Goal: Information Seeking & Learning: Learn about a topic

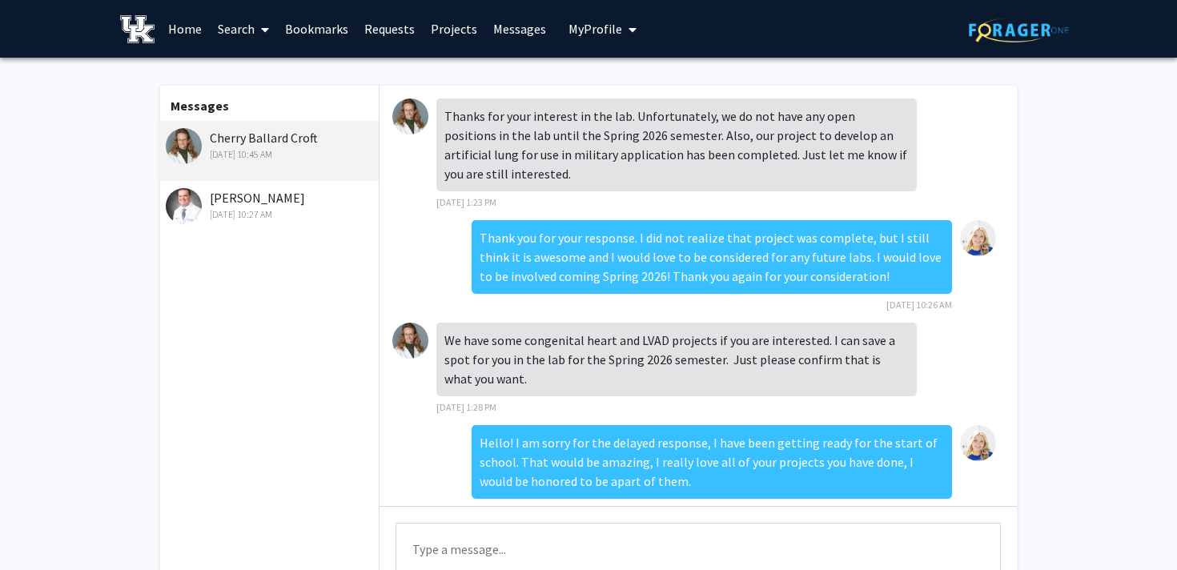
scroll to position [534, 0]
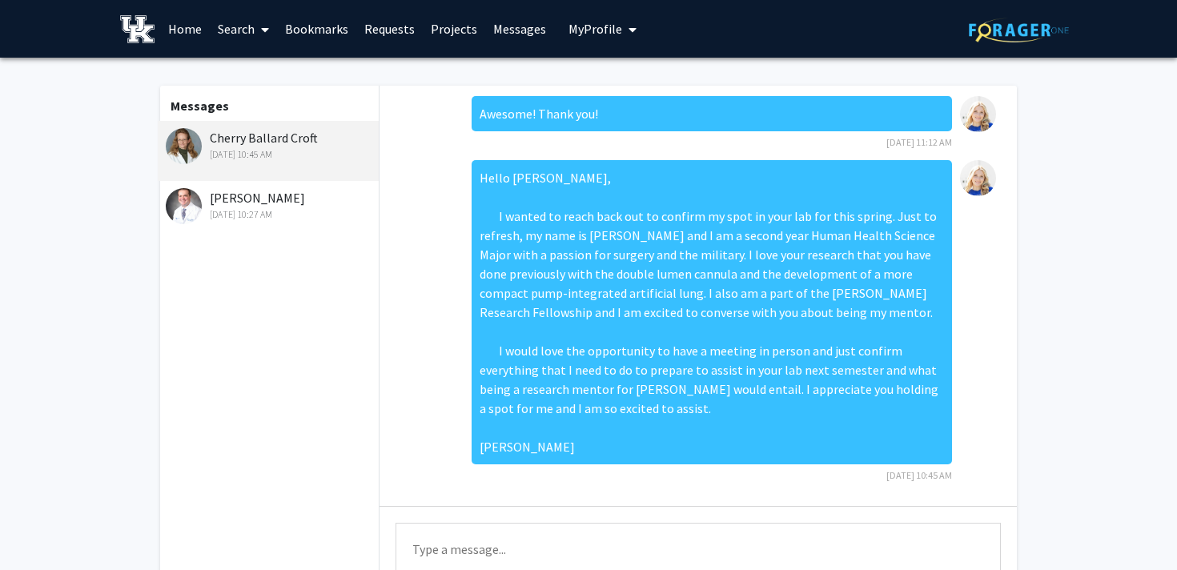
click at [293, 149] on div "[DATE] 10:45 AM" at bounding box center [270, 154] width 209 height 14
click at [184, 137] on img at bounding box center [184, 146] width 36 height 36
click at [328, 27] on link "Bookmarks" at bounding box center [316, 29] width 79 height 56
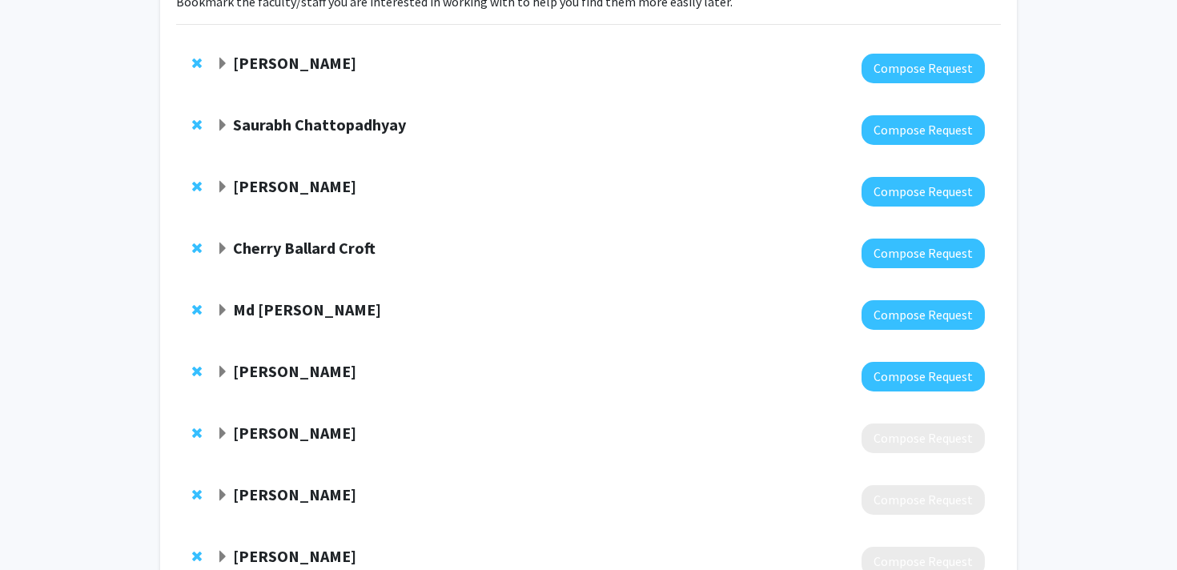
scroll to position [138, 0]
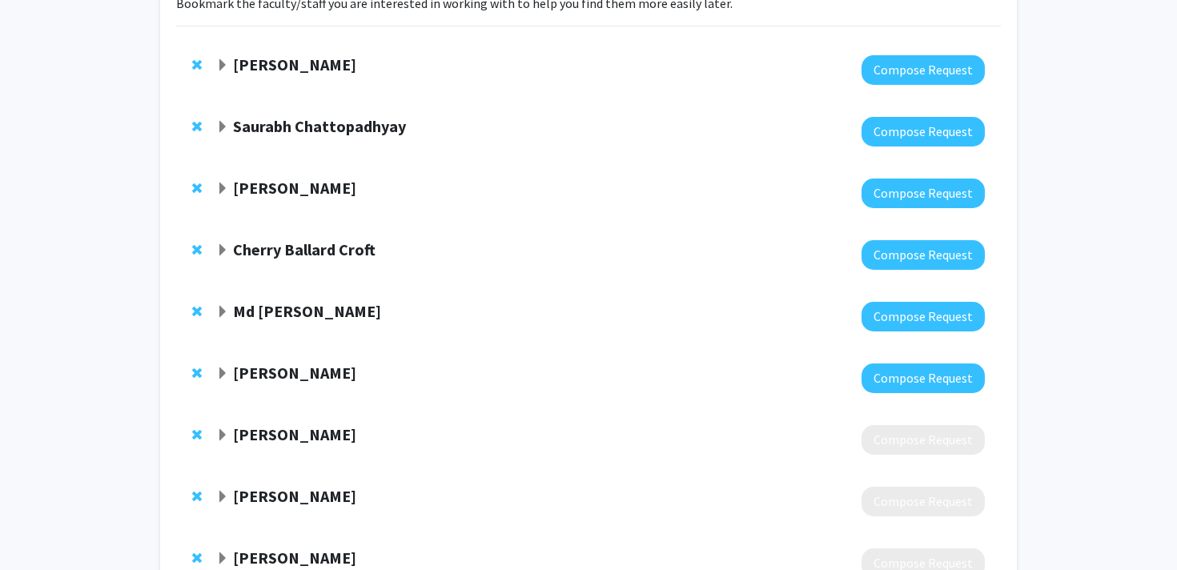
click at [314, 254] on strong "Cherry Ballard Croft" at bounding box center [304, 249] width 143 height 20
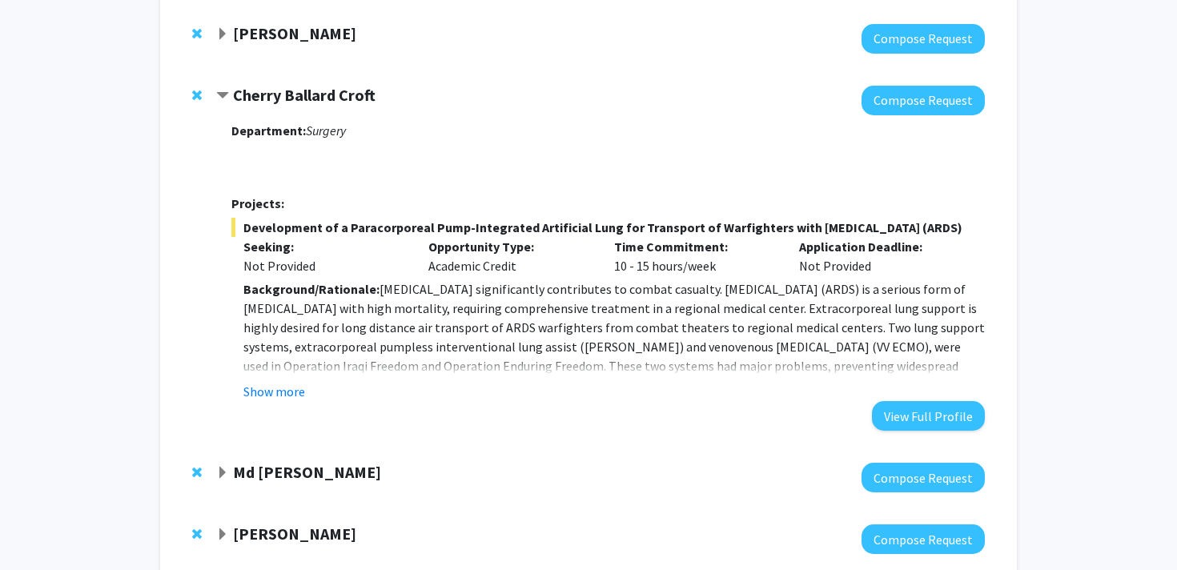
scroll to position [295, 0]
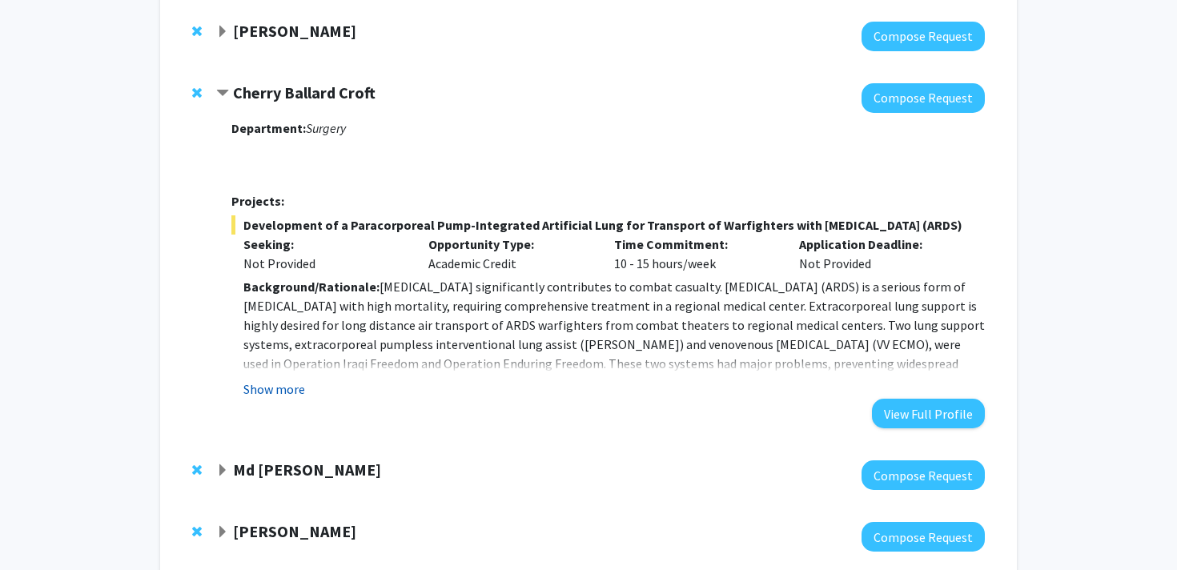
click at [271, 399] on button "Show more" at bounding box center [274, 389] width 62 height 19
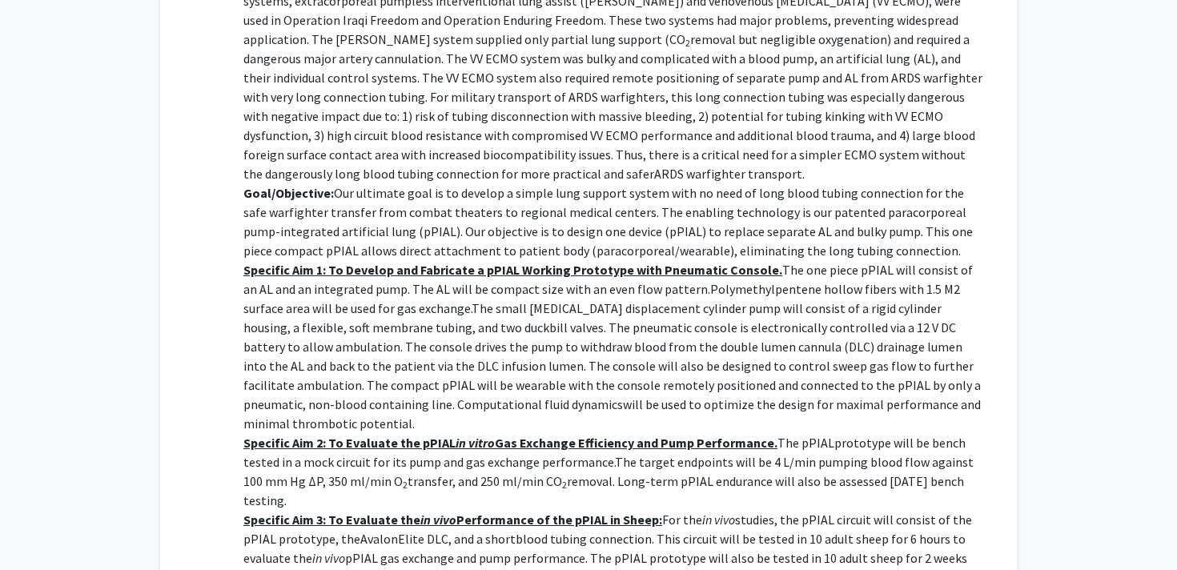
scroll to position [640, 0]
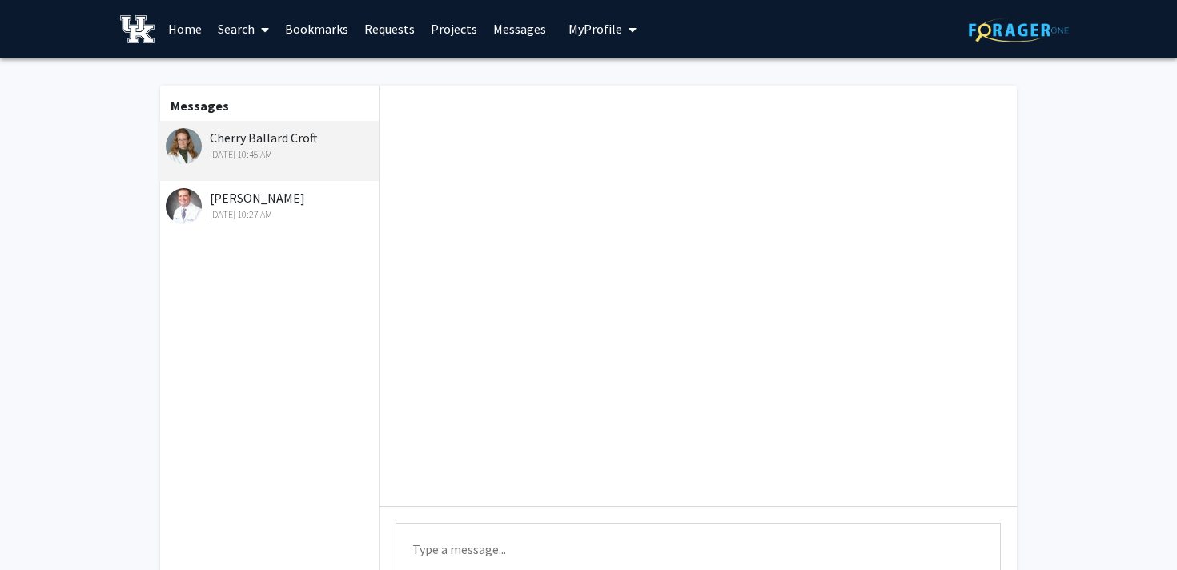
scroll to position [534, 0]
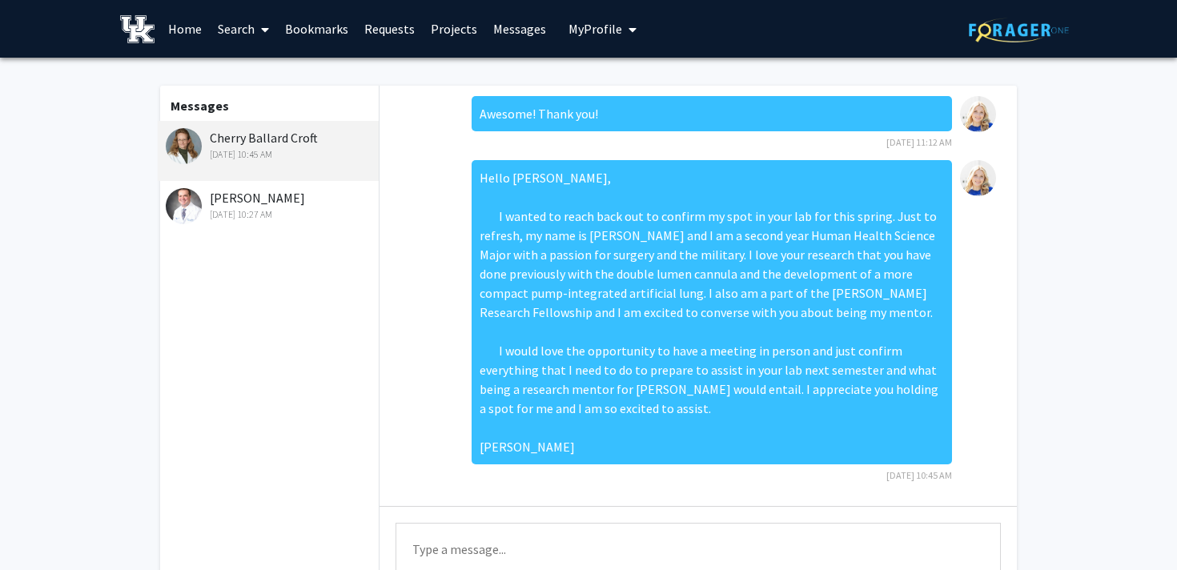
click at [328, 31] on link "Bookmarks" at bounding box center [316, 29] width 79 height 56
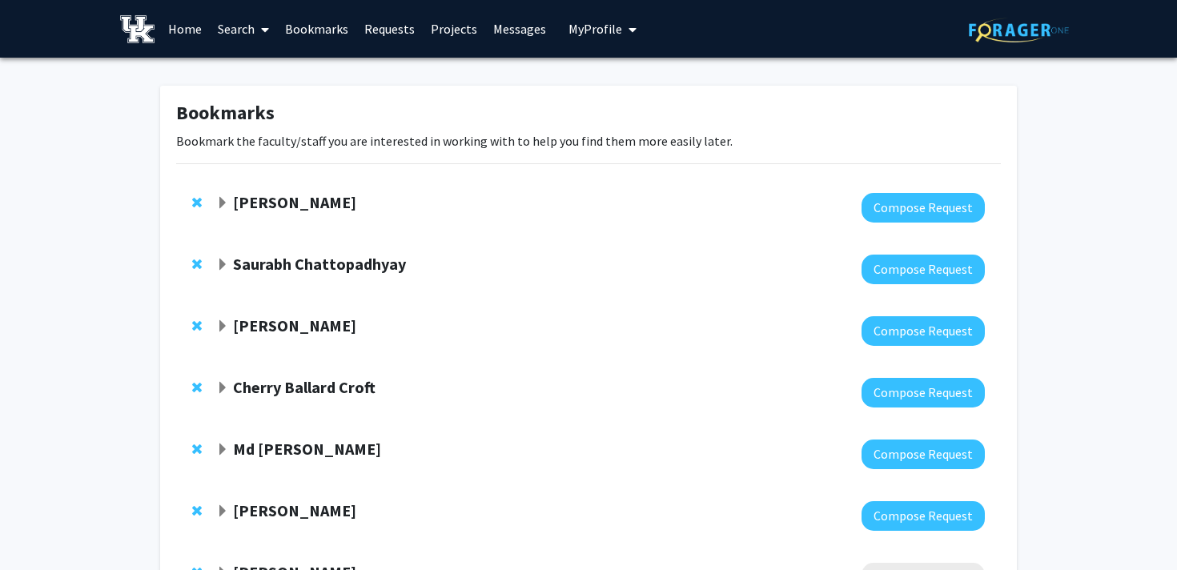
click at [312, 197] on strong "[PERSON_NAME]" at bounding box center [294, 202] width 123 height 20
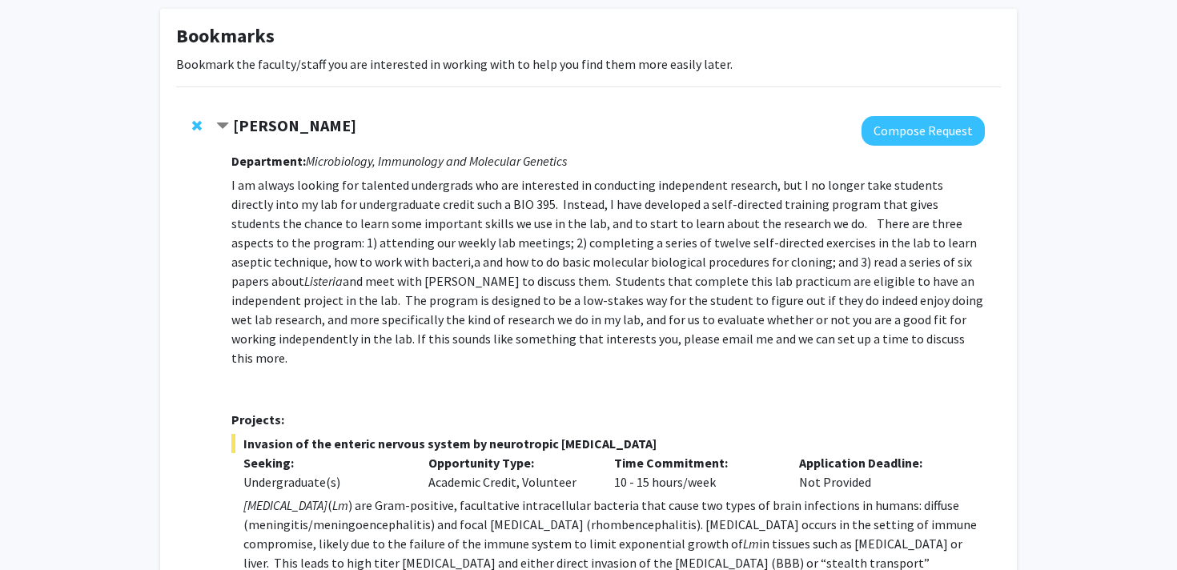
scroll to position [89, 0]
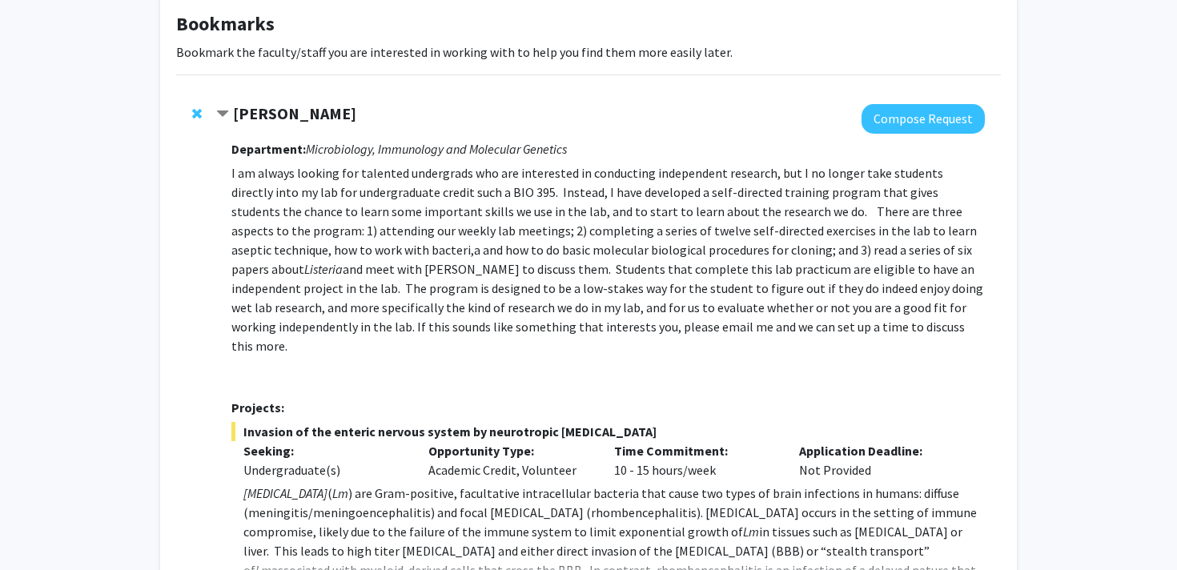
click at [307, 118] on strong "[PERSON_NAME]" at bounding box center [294, 113] width 123 height 20
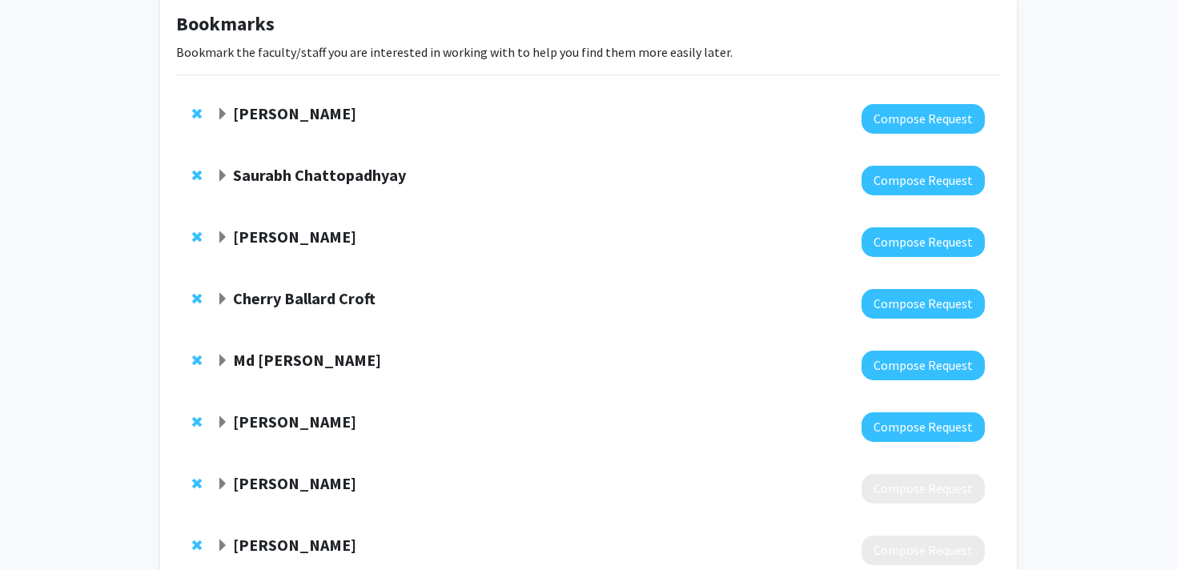
scroll to position [0, 0]
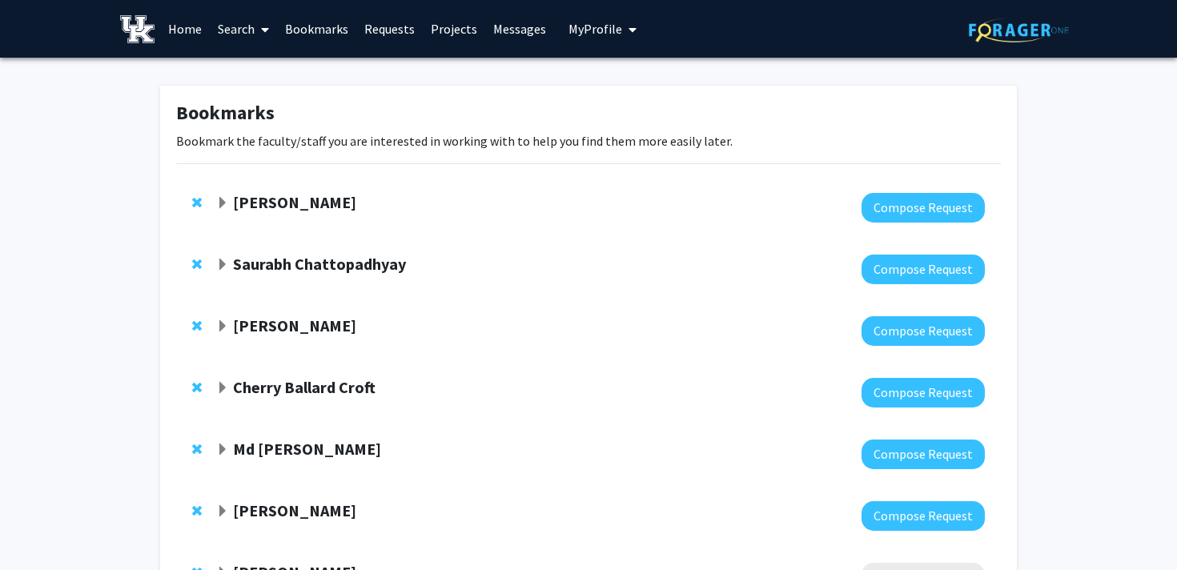
click at [460, 29] on link "Projects" at bounding box center [454, 29] width 62 height 56
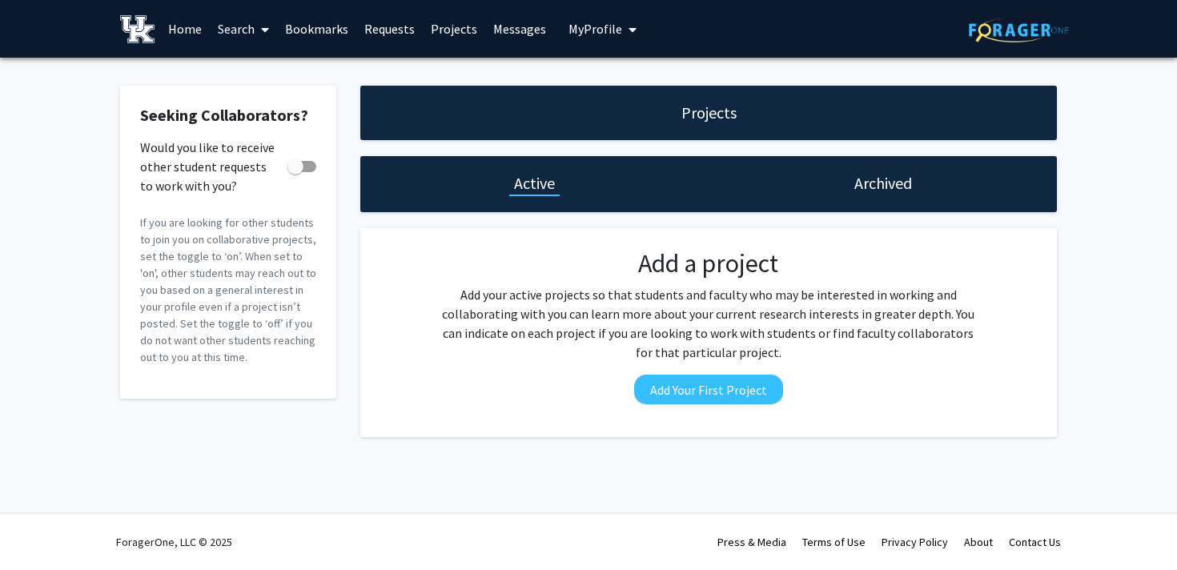
click at [250, 26] on link "Search" at bounding box center [243, 29] width 67 height 56
click at [269, 69] on span "Faculty/Staff" at bounding box center [269, 74] width 118 height 32
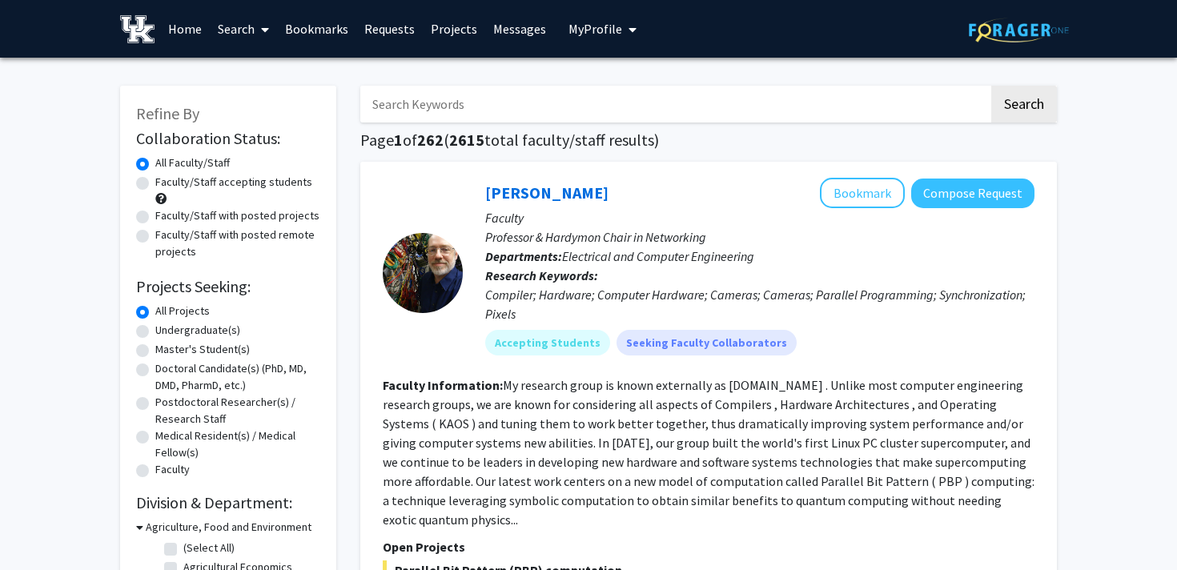
click at [155, 178] on label "Faculty/Staff accepting students" at bounding box center [233, 182] width 157 height 17
click at [155, 178] on input "Faculty/Staff accepting students" at bounding box center [160, 179] width 10 height 10
radio input "true"
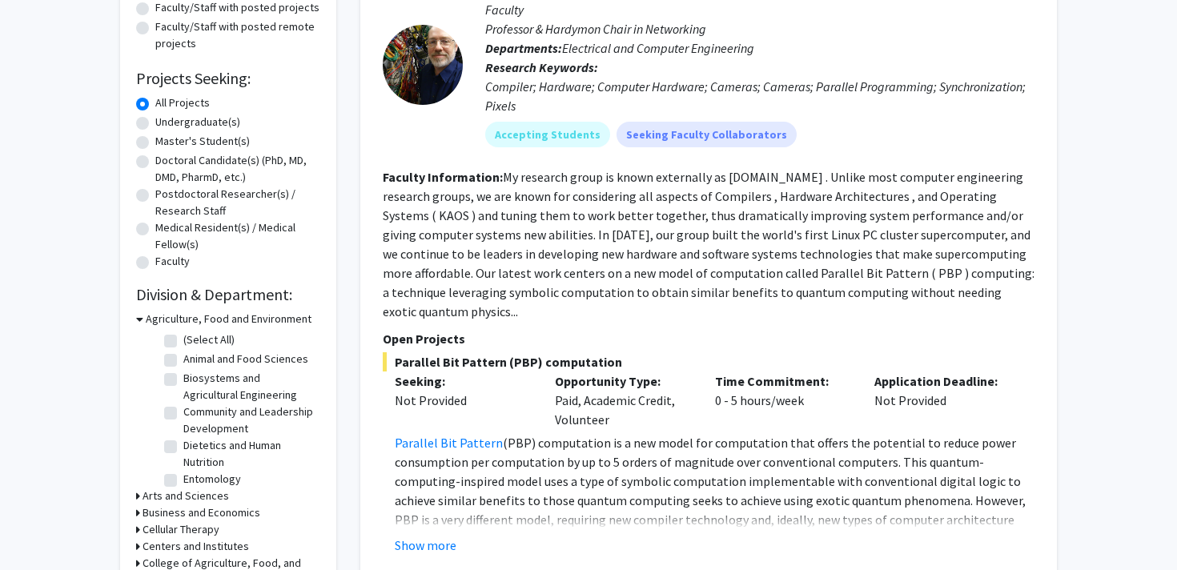
scroll to position [211, 0]
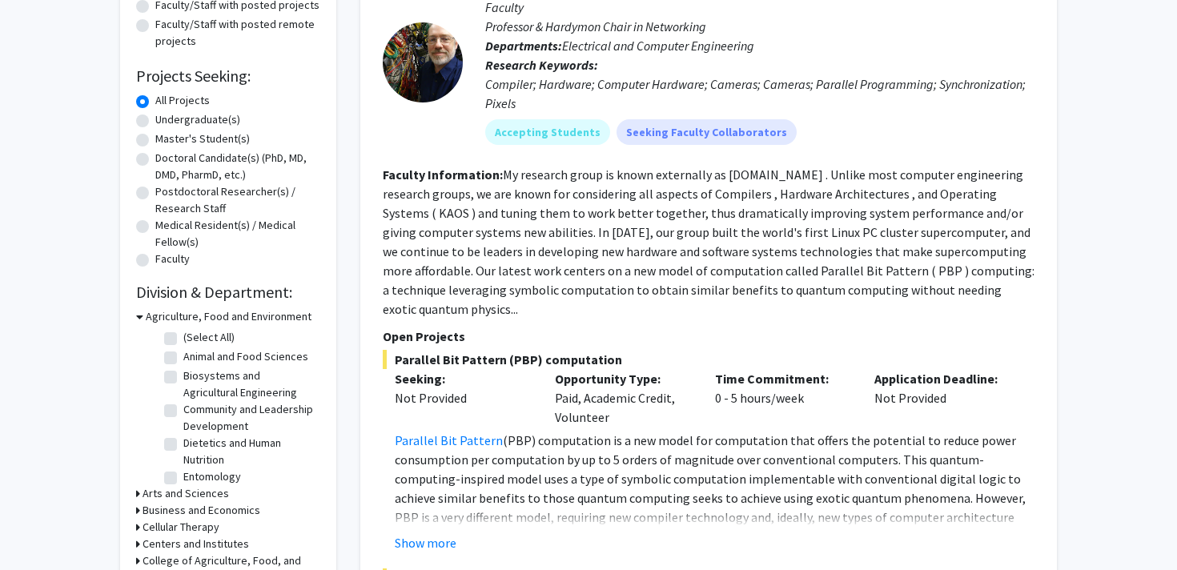
click at [194, 123] on label "Undergraduate(s)" at bounding box center [197, 119] width 85 height 17
click at [166, 122] on input "Undergraduate(s)" at bounding box center [160, 116] width 10 height 10
radio input "true"
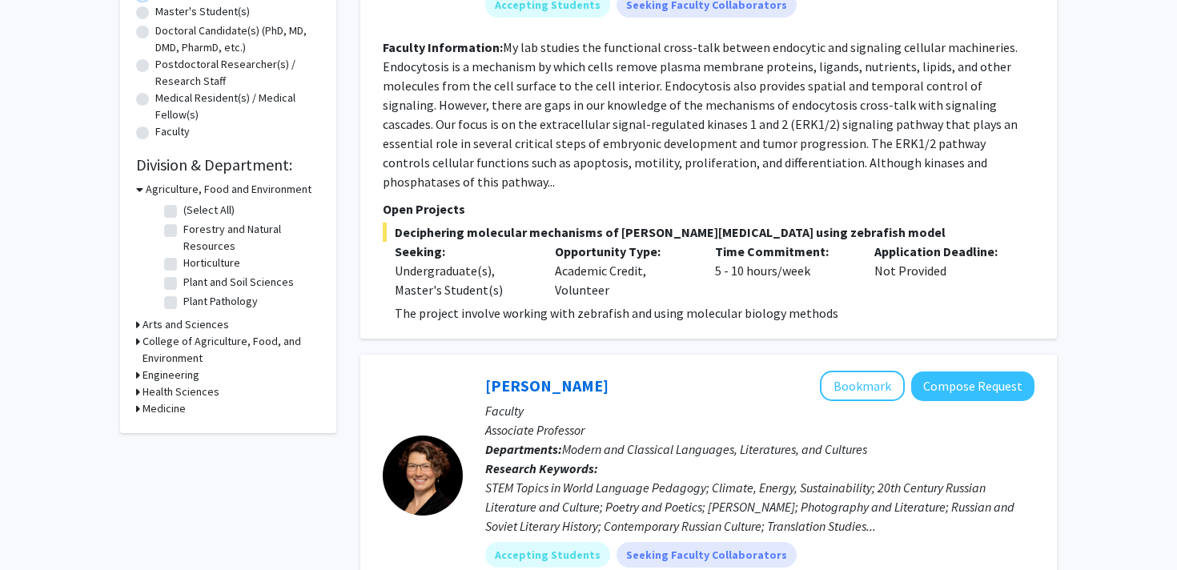
scroll to position [339, 0]
click at [148, 189] on h3 "Agriculture, Food and Environment" at bounding box center [229, 188] width 166 height 17
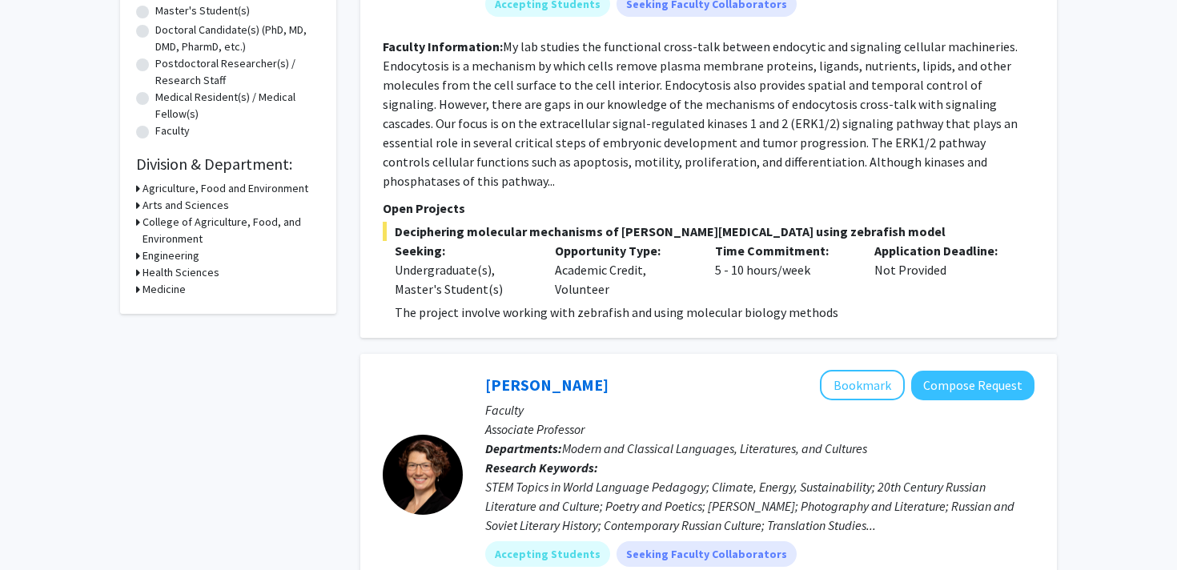
click at [165, 269] on h3 "Health Sciences" at bounding box center [181, 272] width 77 height 17
click at [164, 275] on h3 "Health Sciences" at bounding box center [184, 272] width 77 height 17
click at [167, 292] on h3 "Medicine" at bounding box center [164, 289] width 43 height 17
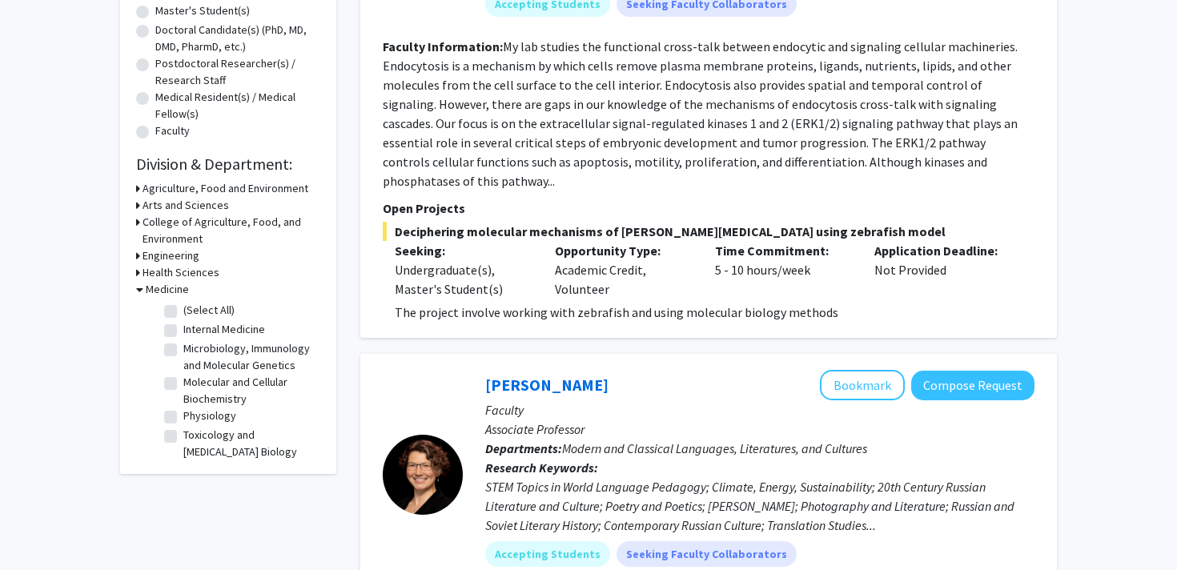
click at [183, 436] on label "Toxicology and Cancer Biology" at bounding box center [249, 444] width 133 height 34
click at [183, 436] on input "Toxicology and Cancer Biology" at bounding box center [188, 432] width 10 height 10
checkbox input "true"
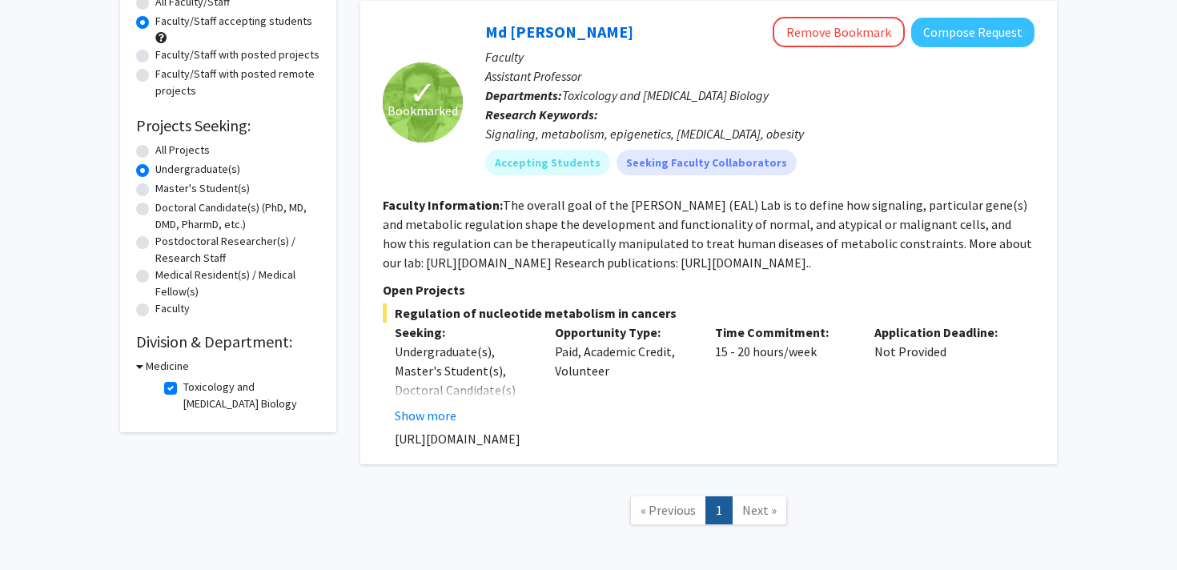
scroll to position [232, 0]
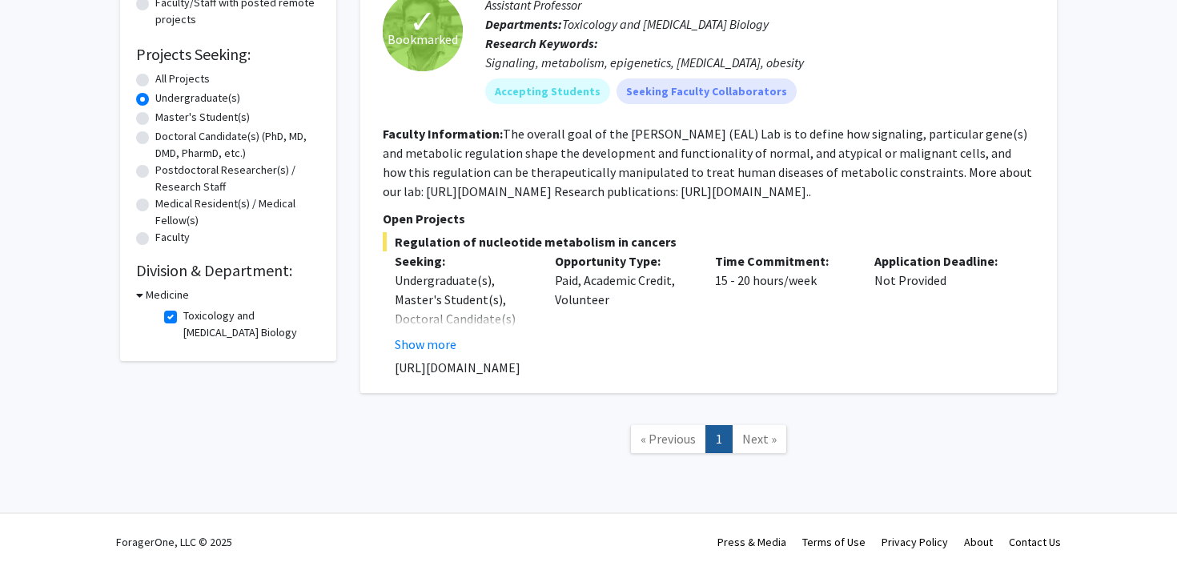
click at [165, 295] on h3 "Medicine" at bounding box center [167, 295] width 43 height 17
click at [165, 295] on h3 "Medicine" at bounding box center [164, 295] width 43 height 17
click at [159, 293] on h3 "Medicine" at bounding box center [167, 295] width 43 height 17
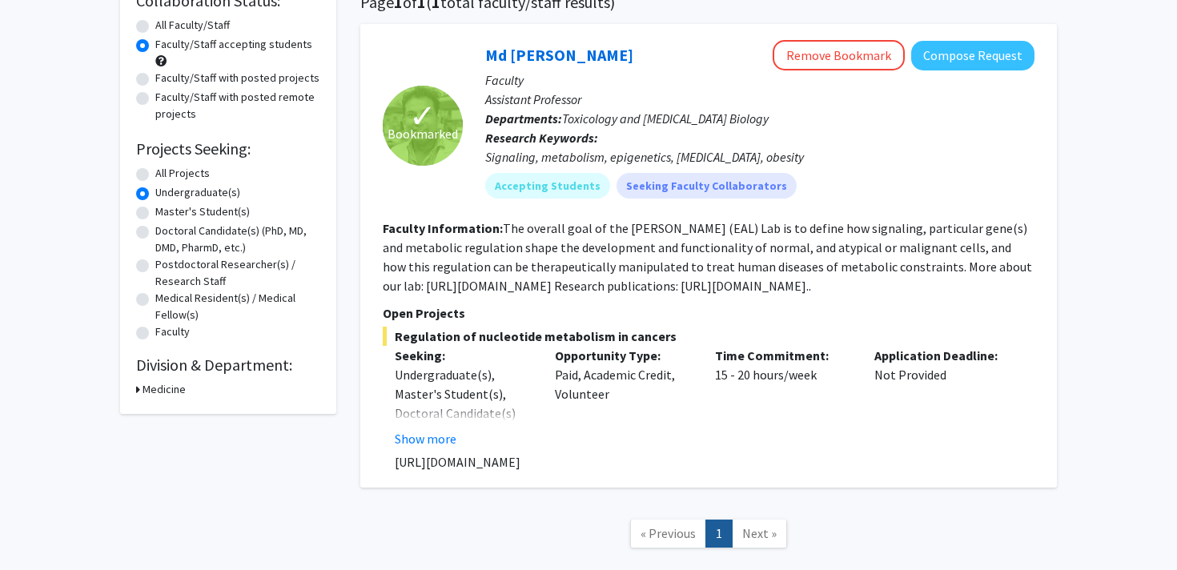
scroll to position [170, 0]
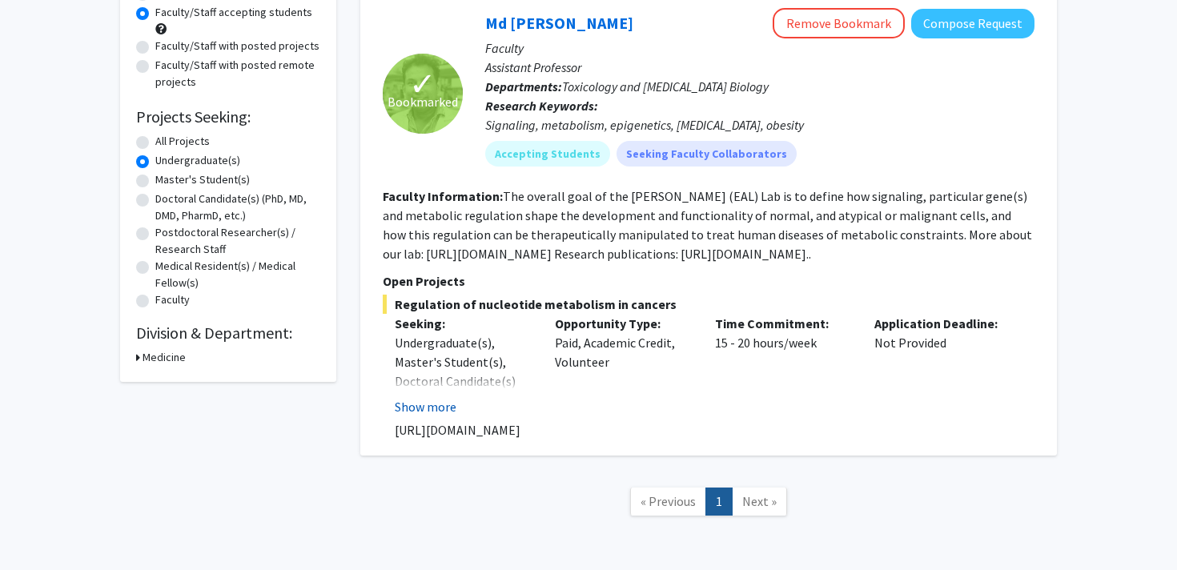
click at [416, 409] on button "Show more" at bounding box center [426, 406] width 62 height 19
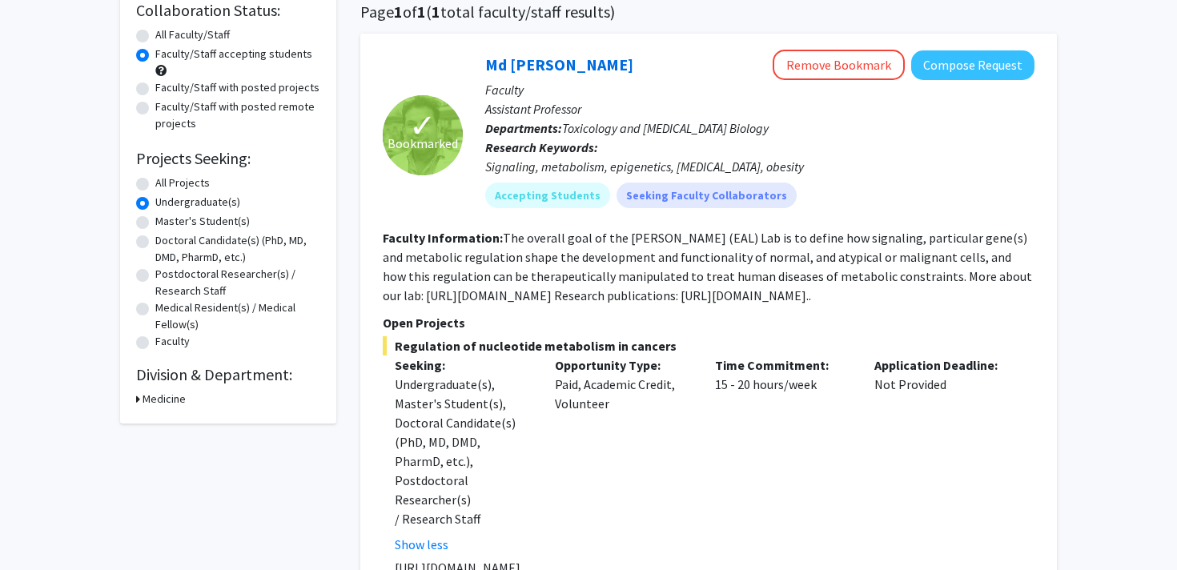
scroll to position [129, 0]
click at [160, 404] on h3 "Medicine" at bounding box center [164, 398] width 43 height 17
click at [183, 424] on label "Toxicology and Cancer Biology" at bounding box center [249, 428] width 133 height 34
click at [183, 421] on input "Toxicology and Cancer Biology" at bounding box center [188, 416] width 10 height 10
checkbox input "false"
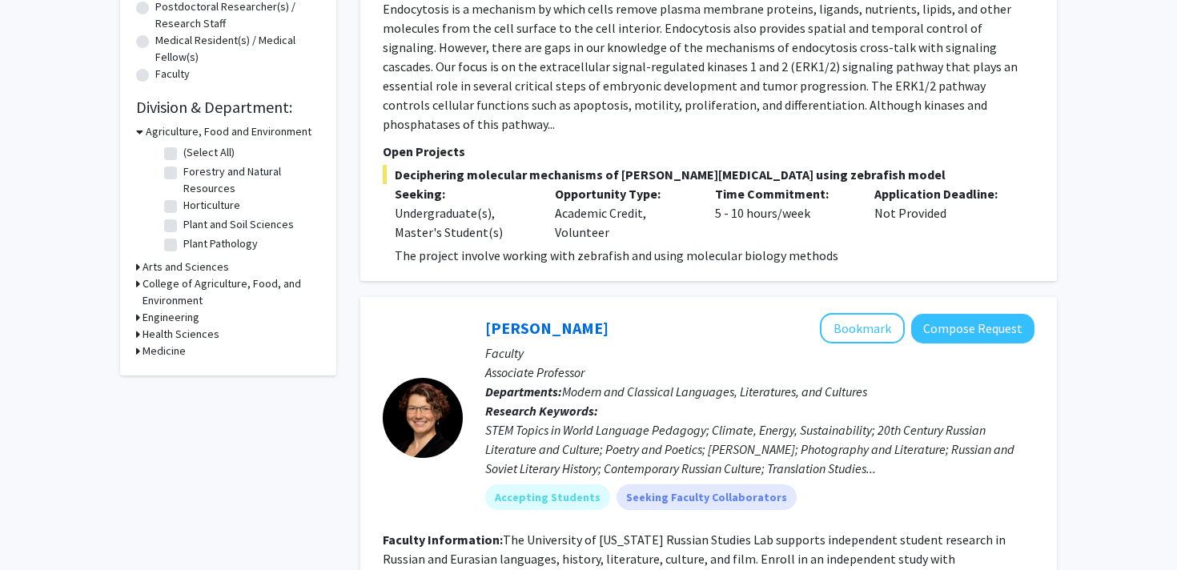
scroll to position [403, 0]
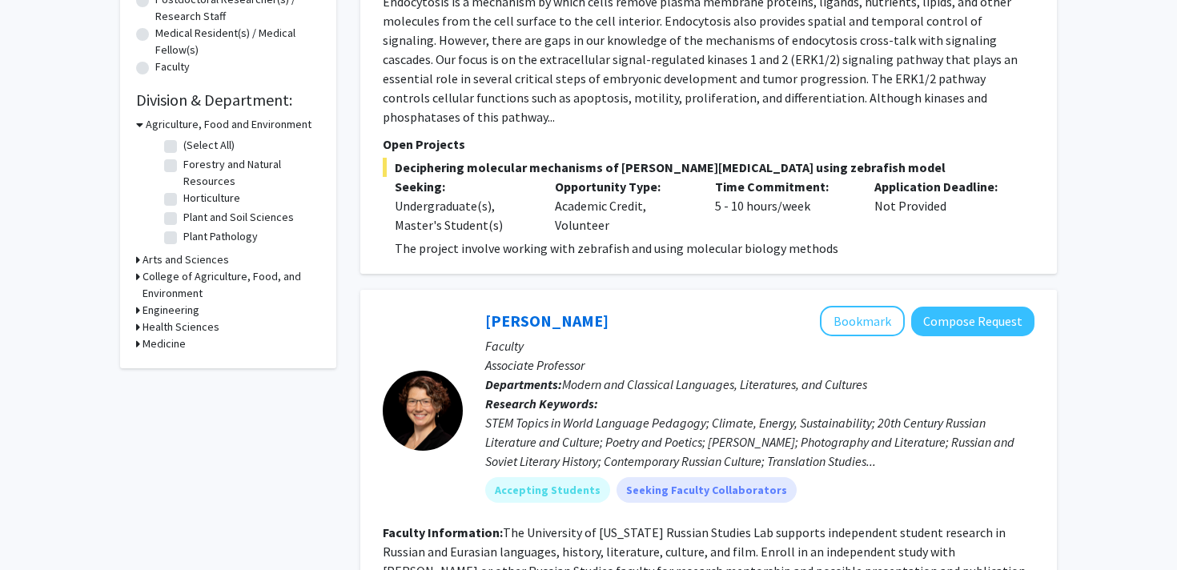
click at [171, 344] on h3 "Medicine" at bounding box center [164, 344] width 43 height 17
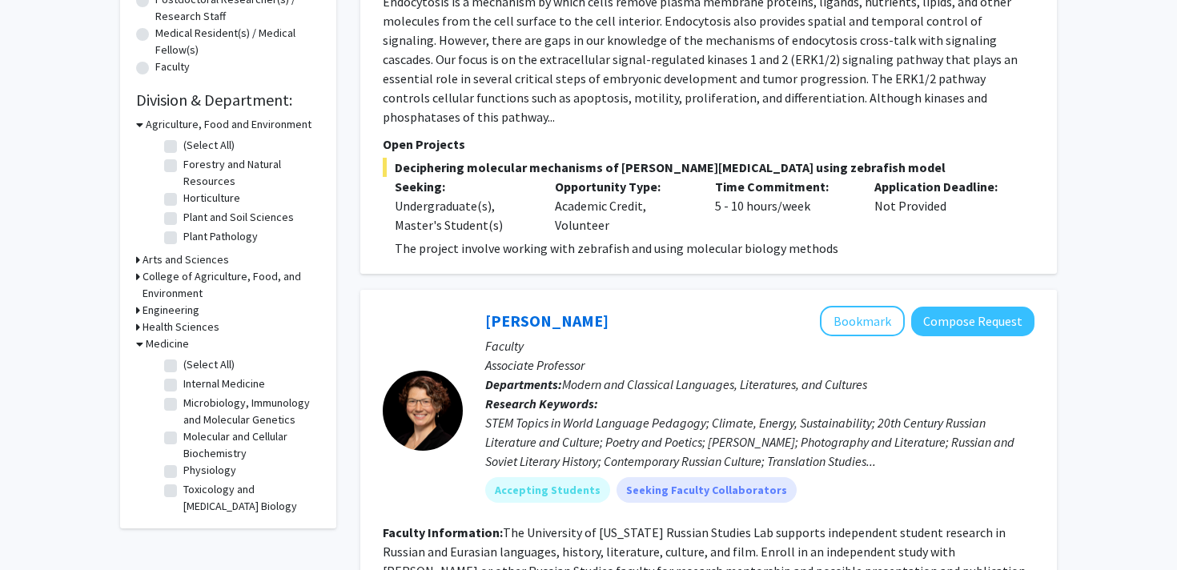
click at [175, 262] on h3 "Arts and Sciences" at bounding box center [186, 259] width 86 height 17
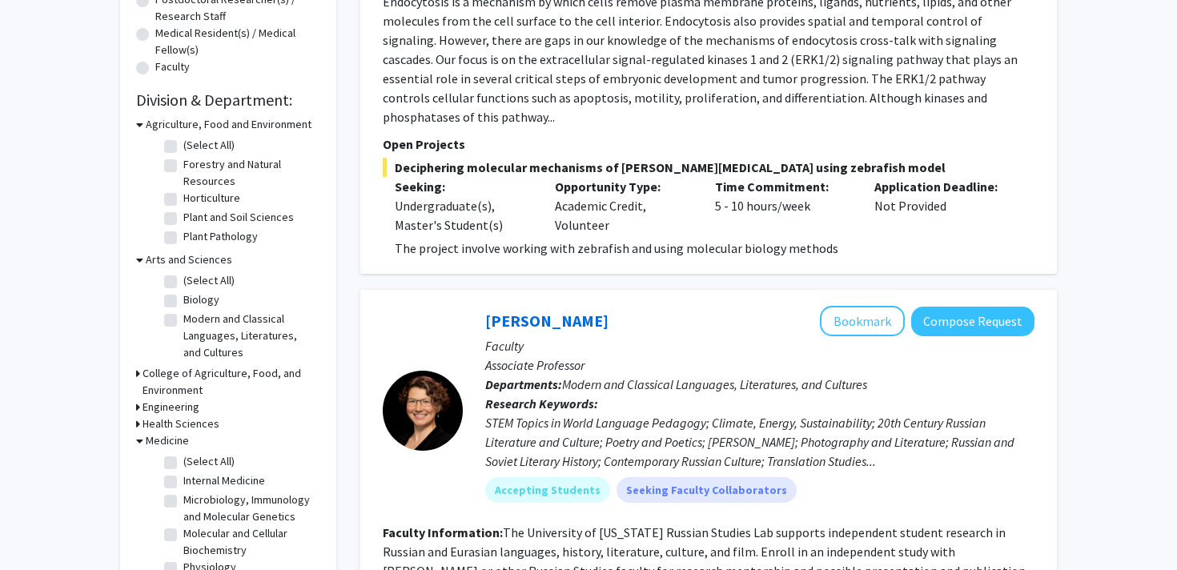
click at [175, 262] on h3 "Arts and Sciences" at bounding box center [189, 259] width 86 height 17
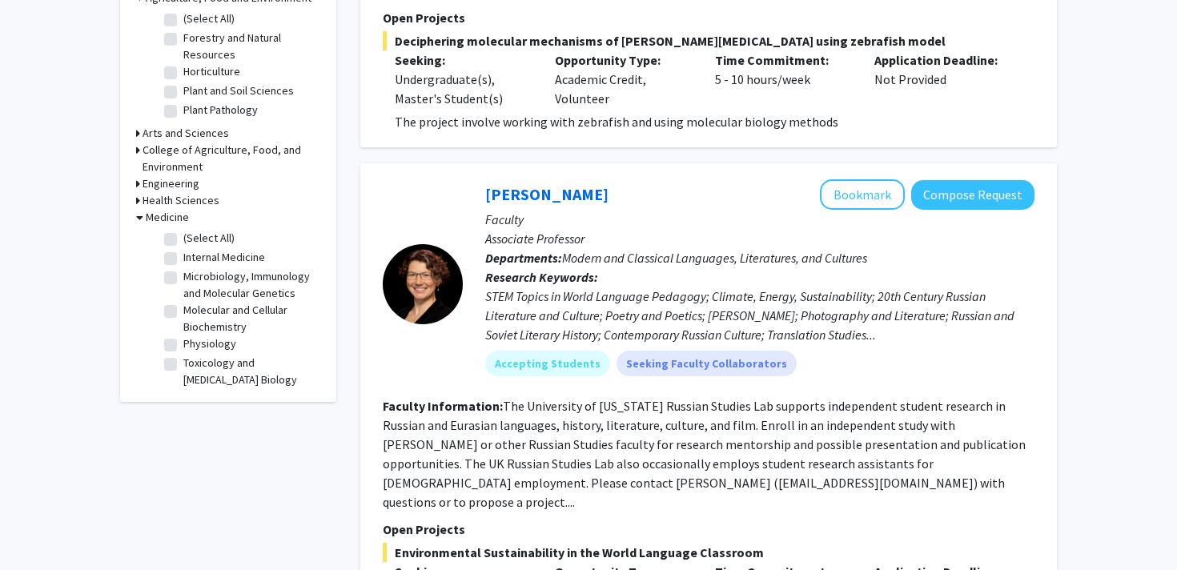
scroll to position [537, 0]
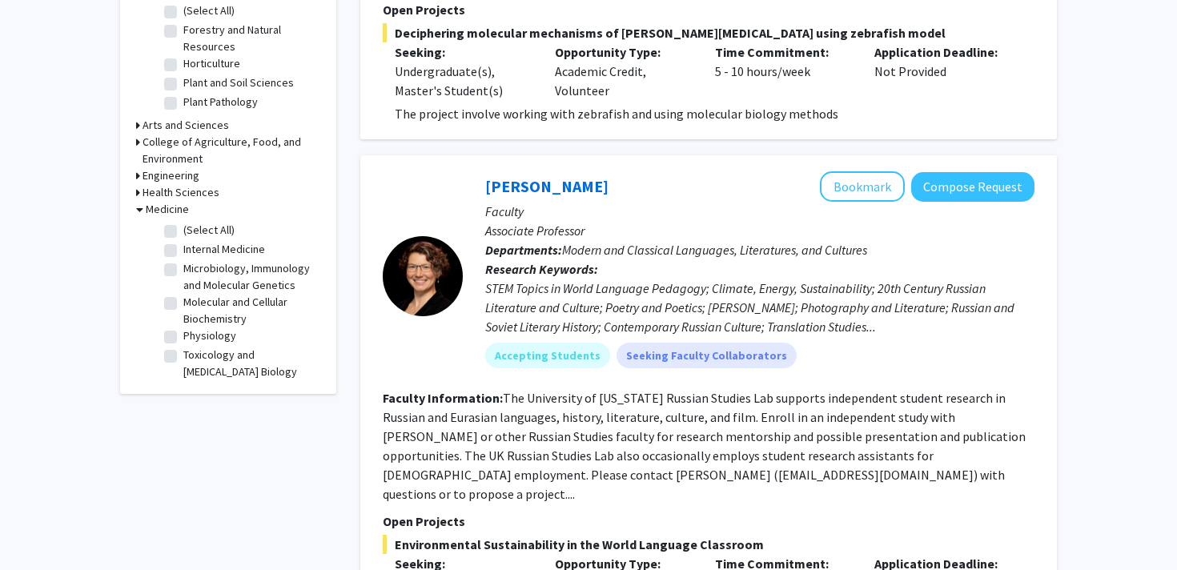
click at [183, 336] on label "Physiology" at bounding box center [209, 336] width 53 height 17
click at [183, 336] on input "Physiology" at bounding box center [188, 333] width 10 height 10
checkbox input "true"
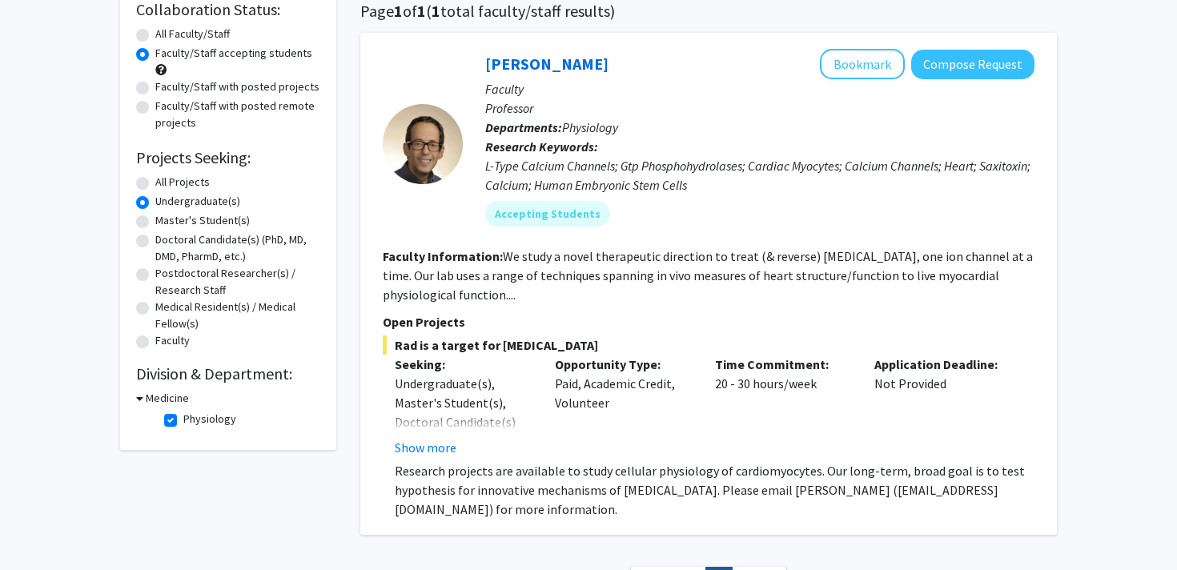
scroll to position [131, 0]
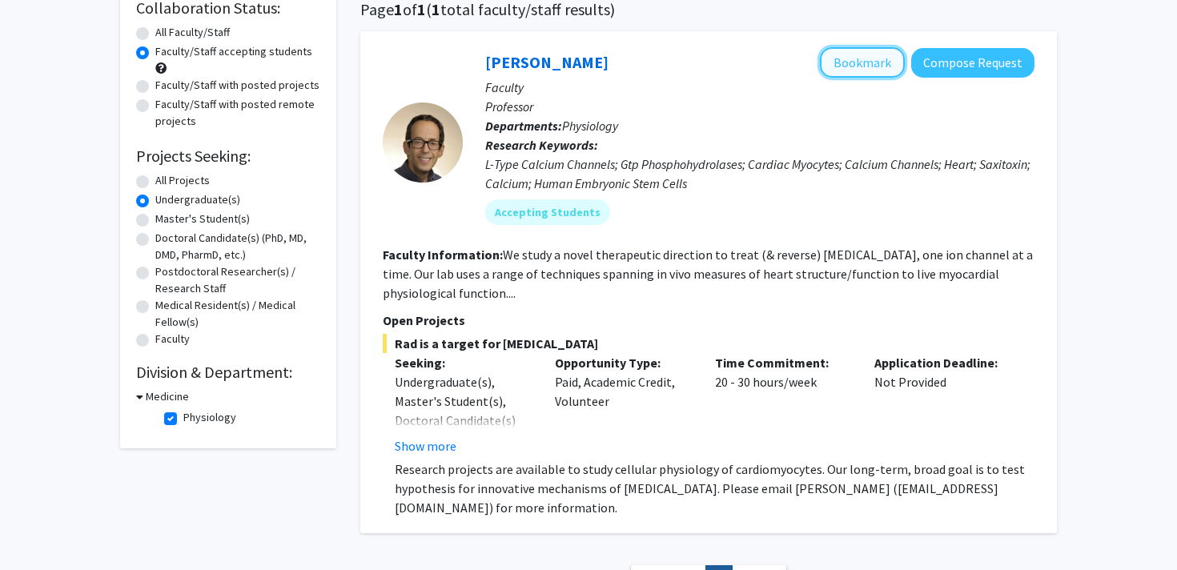
click at [873, 65] on button "Bookmark" at bounding box center [862, 62] width 85 height 30
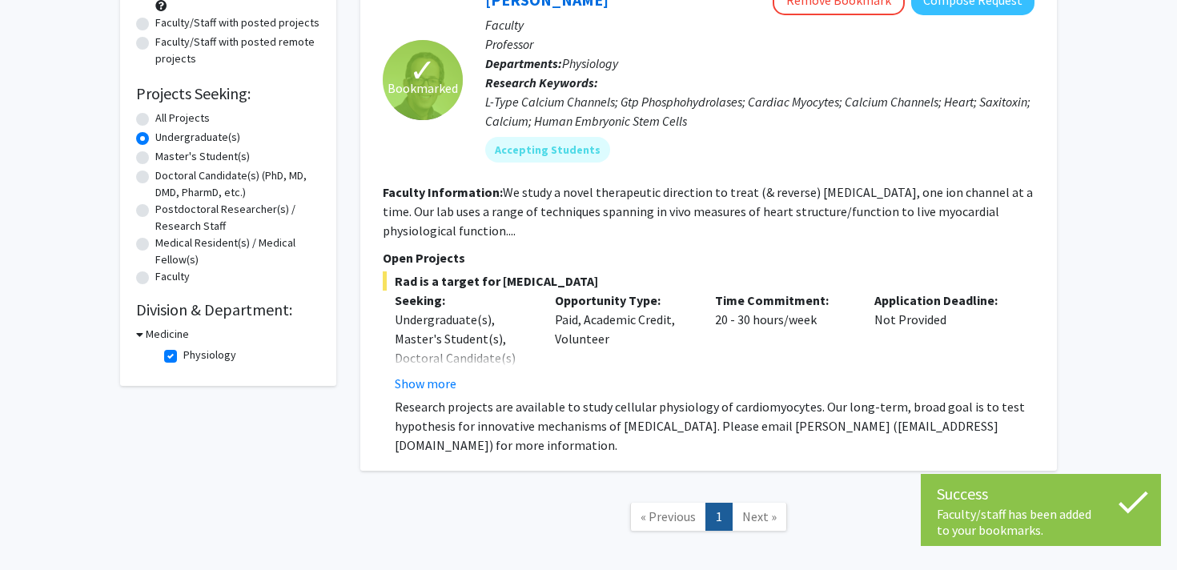
scroll to position [195, 0]
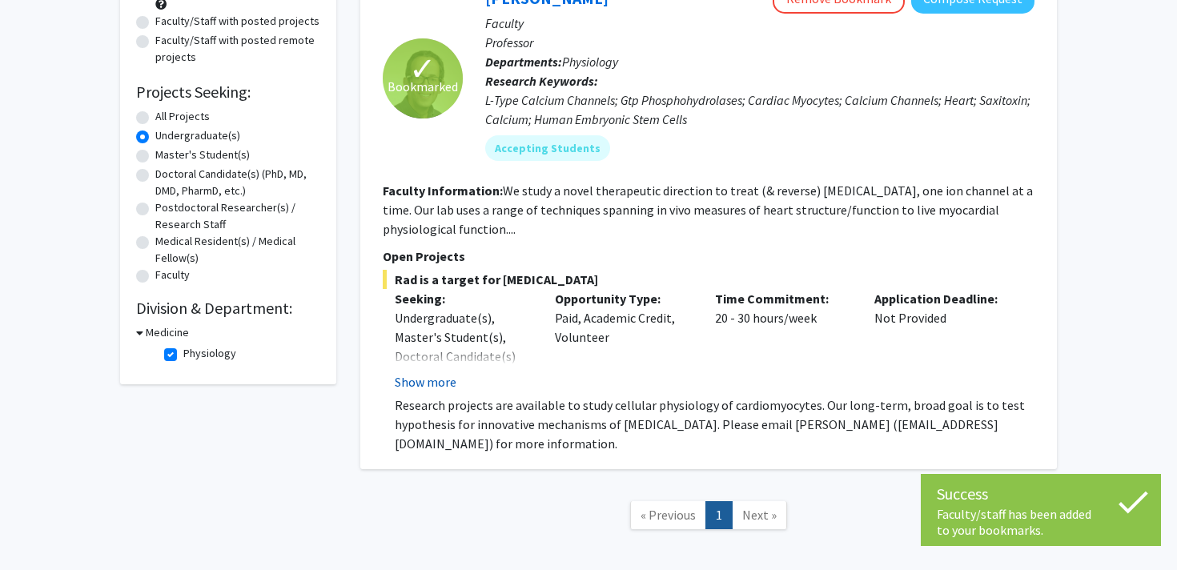
click at [433, 384] on button "Show more" at bounding box center [426, 381] width 62 height 19
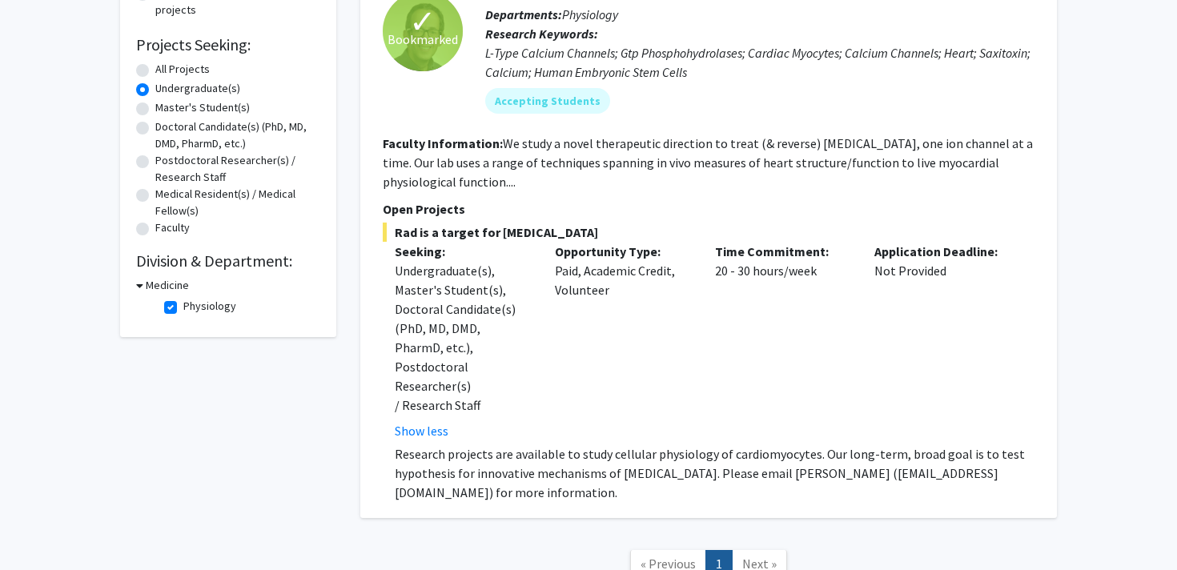
scroll to position [231, 0]
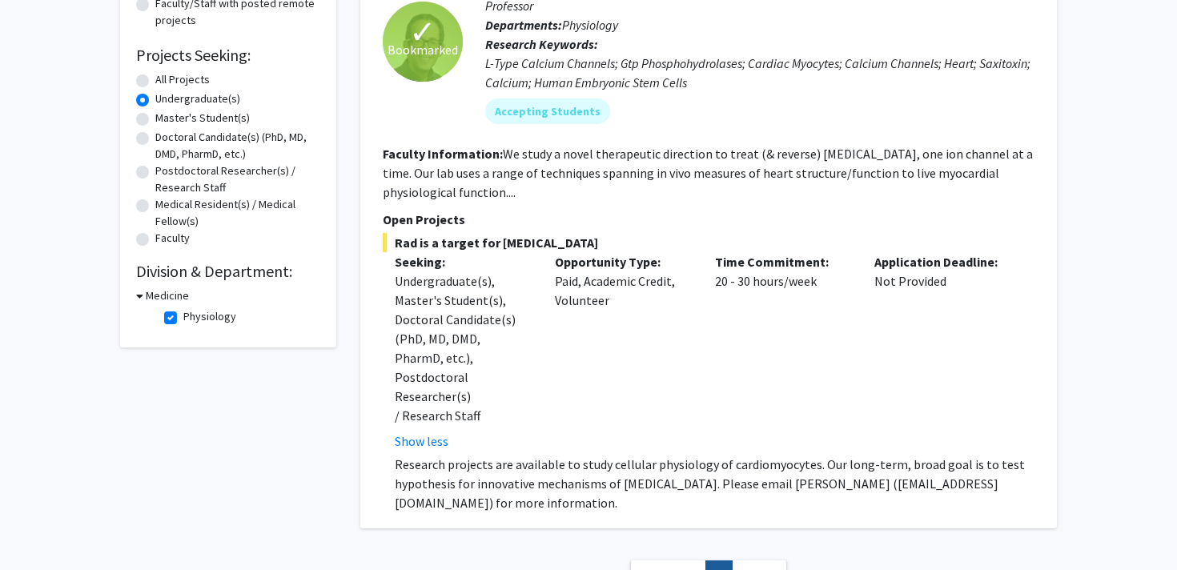
click at [183, 317] on label "Physiology" at bounding box center [209, 316] width 53 height 17
click at [183, 317] on input "Physiology" at bounding box center [188, 313] width 10 height 10
checkbox input "false"
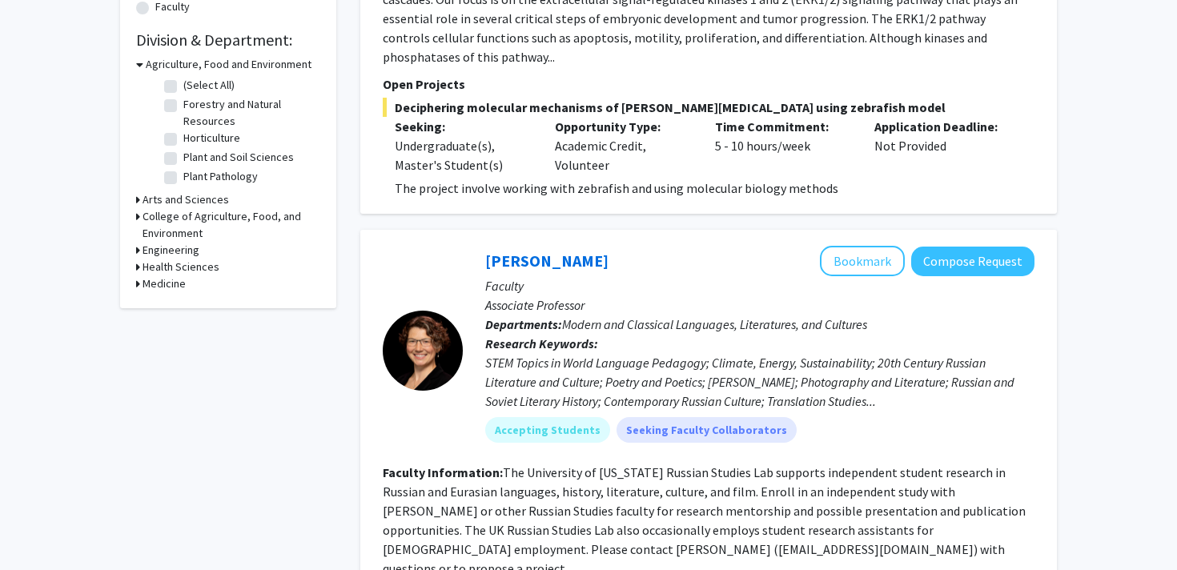
scroll to position [466, 0]
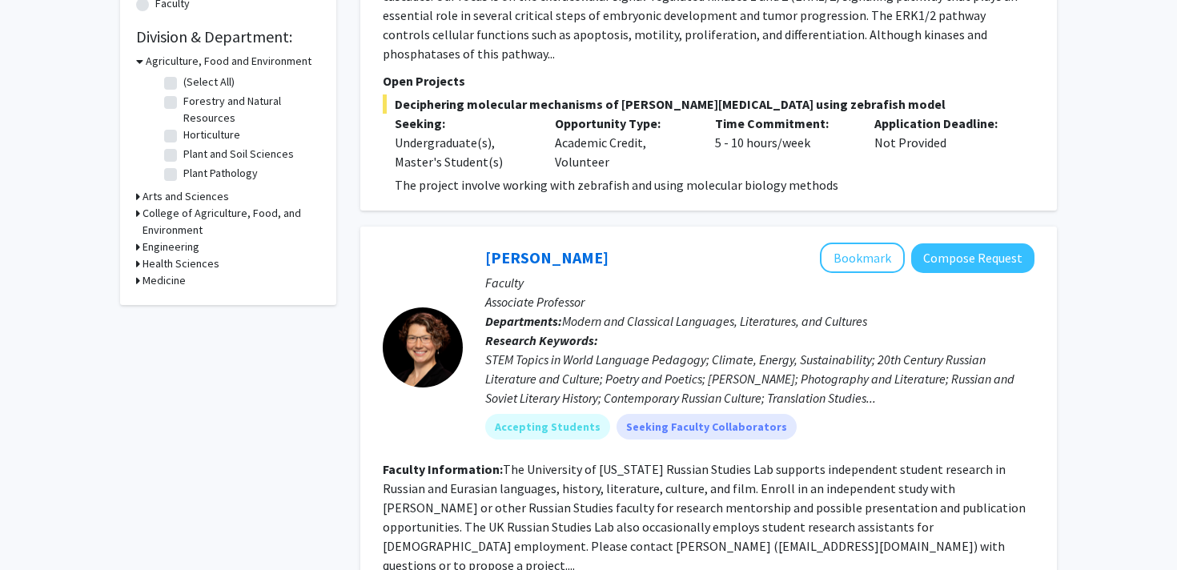
click at [172, 281] on h3 "Medicine" at bounding box center [164, 280] width 43 height 17
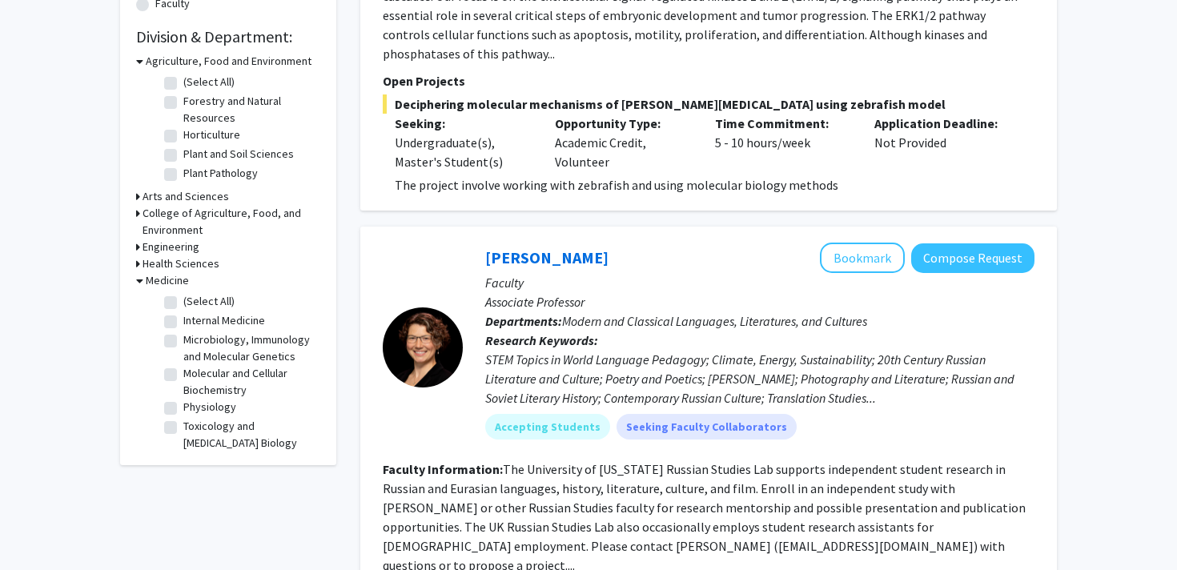
click at [183, 372] on label "Molecular and Cellular Biochemistry" at bounding box center [249, 382] width 133 height 34
click at [183, 372] on input "Molecular and Cellular Biochemistry" at bounding box center [188, 370] width 10 height 10
checkbox input "true"
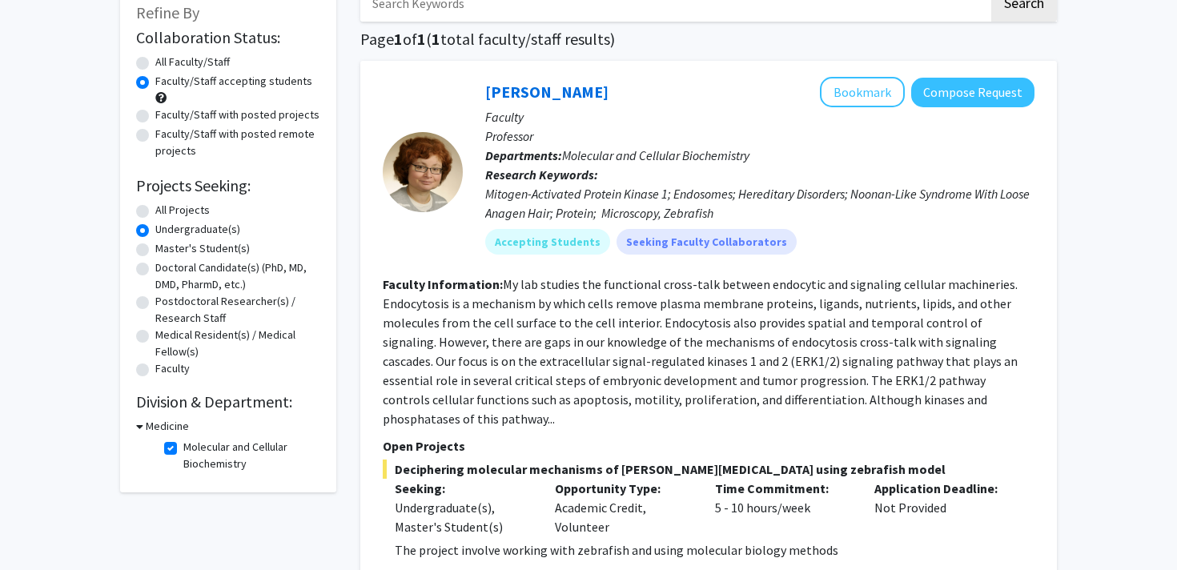
scroll to position [98, 0]
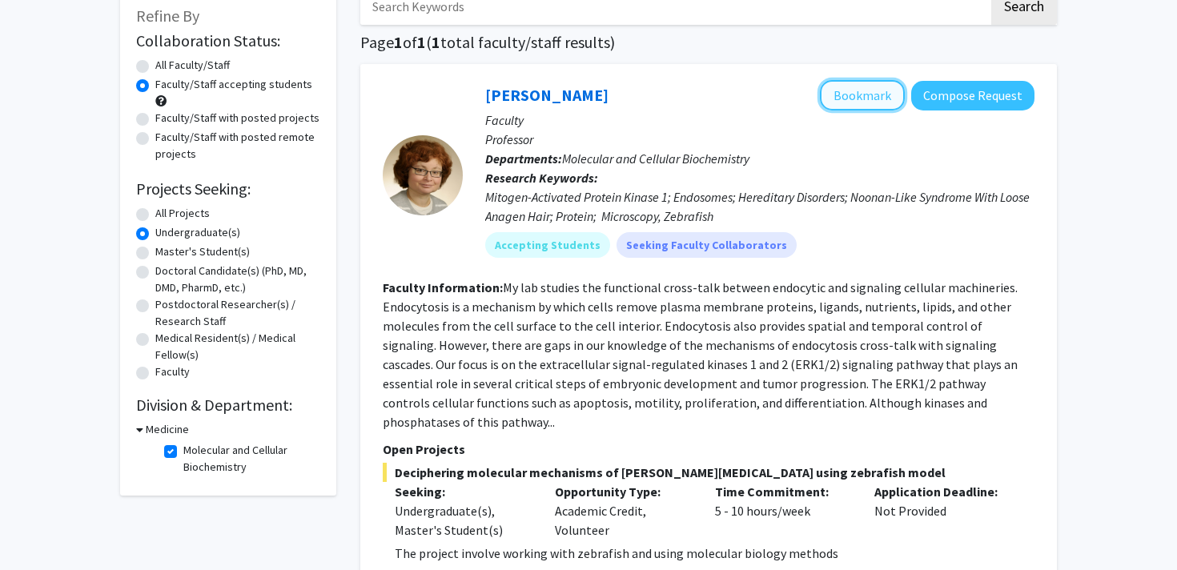
click at [854, 93] on button "Bookmark" at bounding box center [862, 95] width 85 height 30
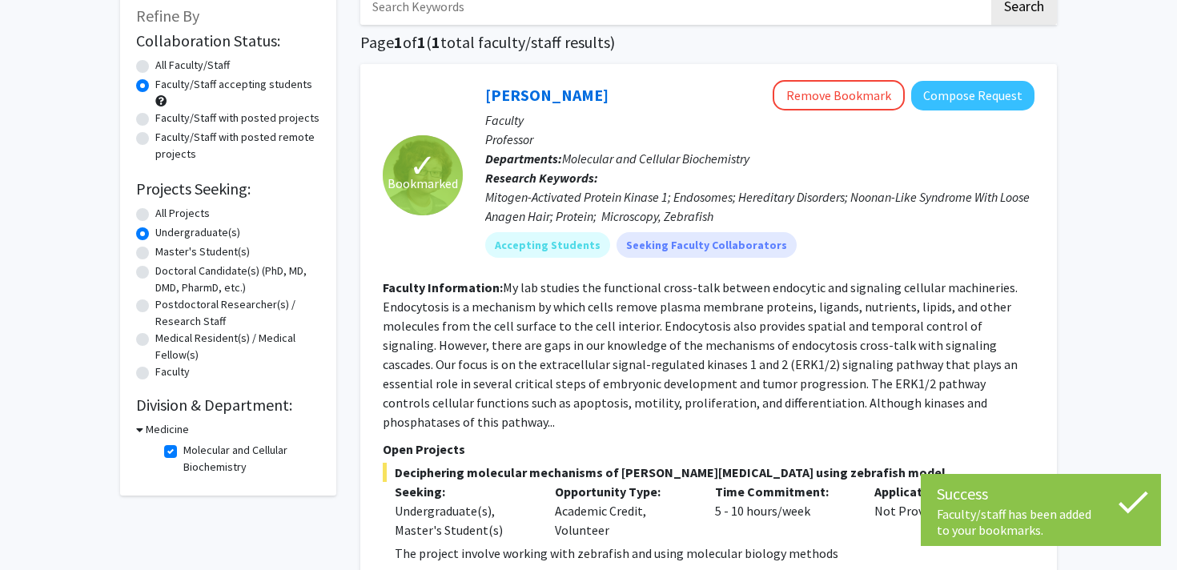
click at [183, 450] on label "Molecular and Cellular Biochemistry" at bounding box center [249, 459] width 133 height 34
click at [183, 450] on input "Molecular and Cellular Biochemistry" at bounding box center [188, 447] width 10 height 10
checkbox input "false"
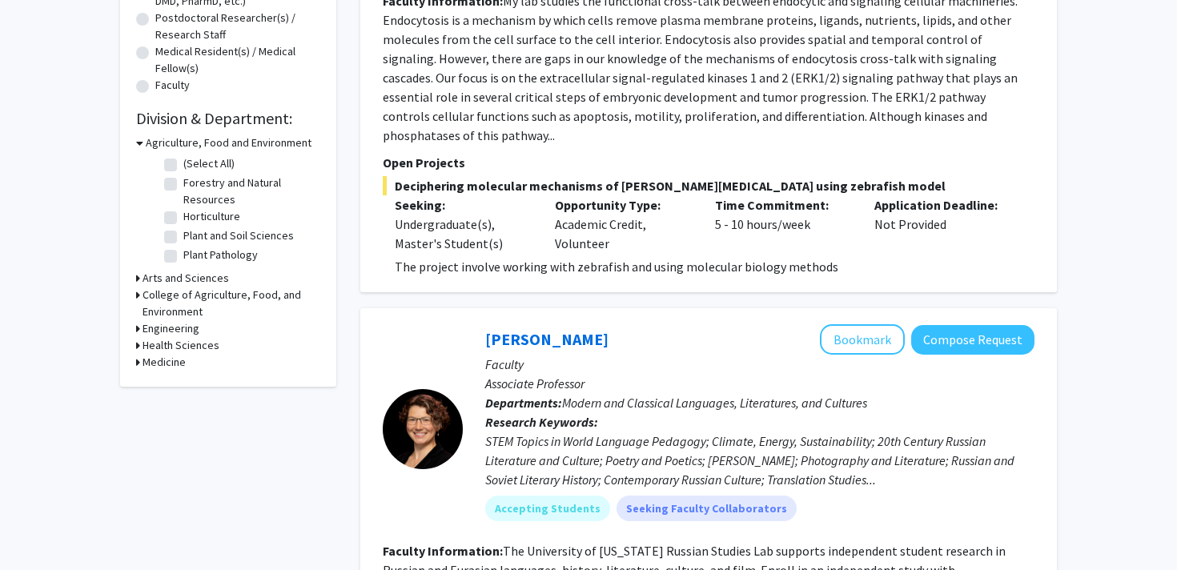
scroll to position [410, 0]
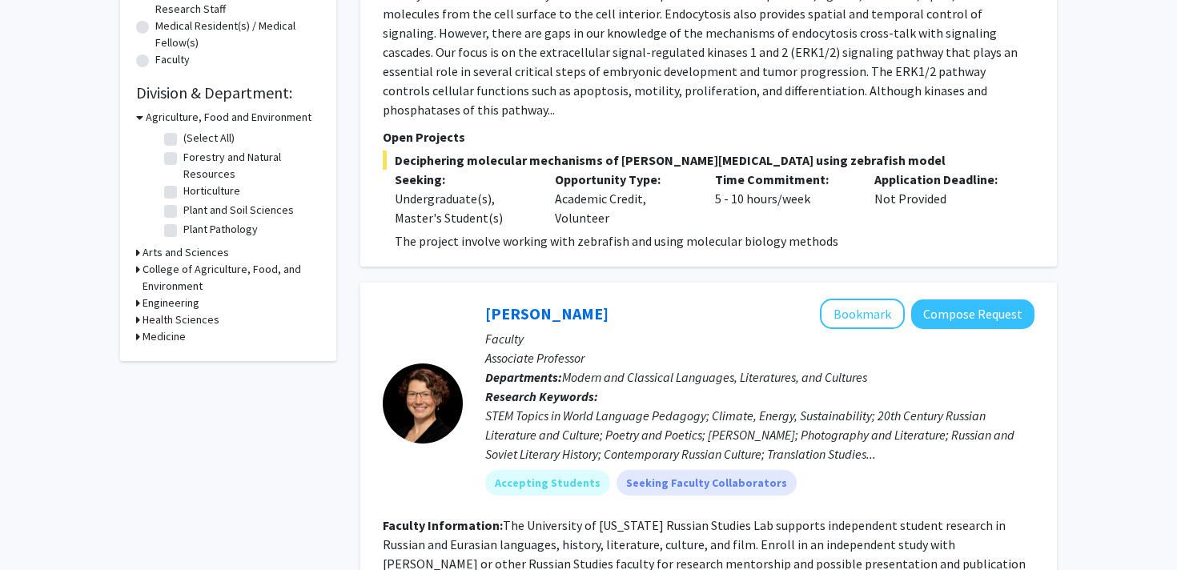
click at [181, 339] on h3 "Medicine" at bounding box center [164, 336] width 43 height 17
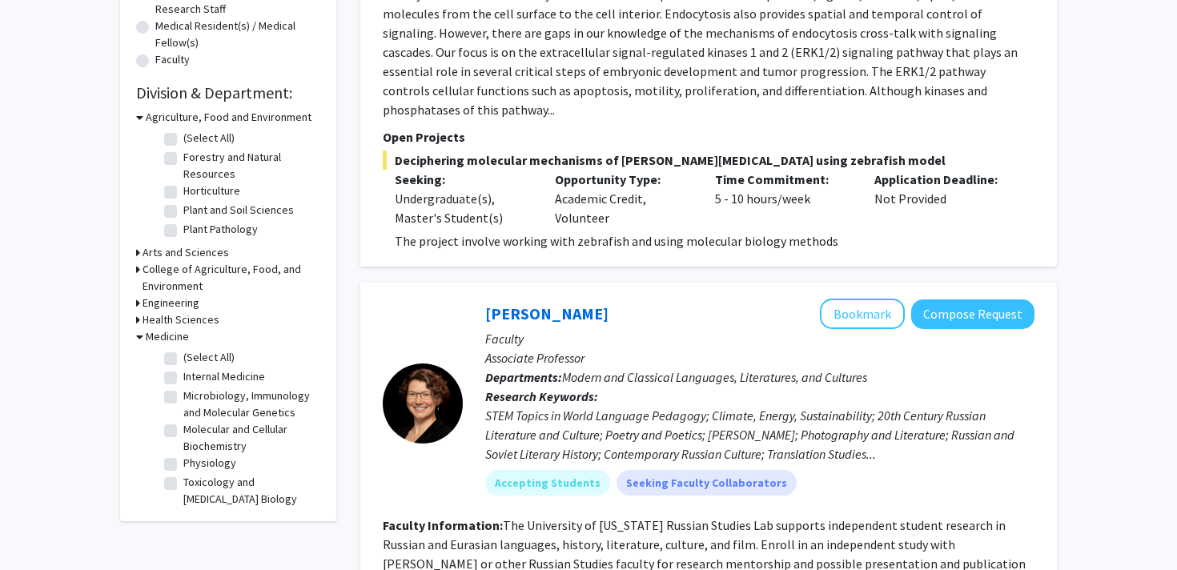
scroll to position [0, 0]
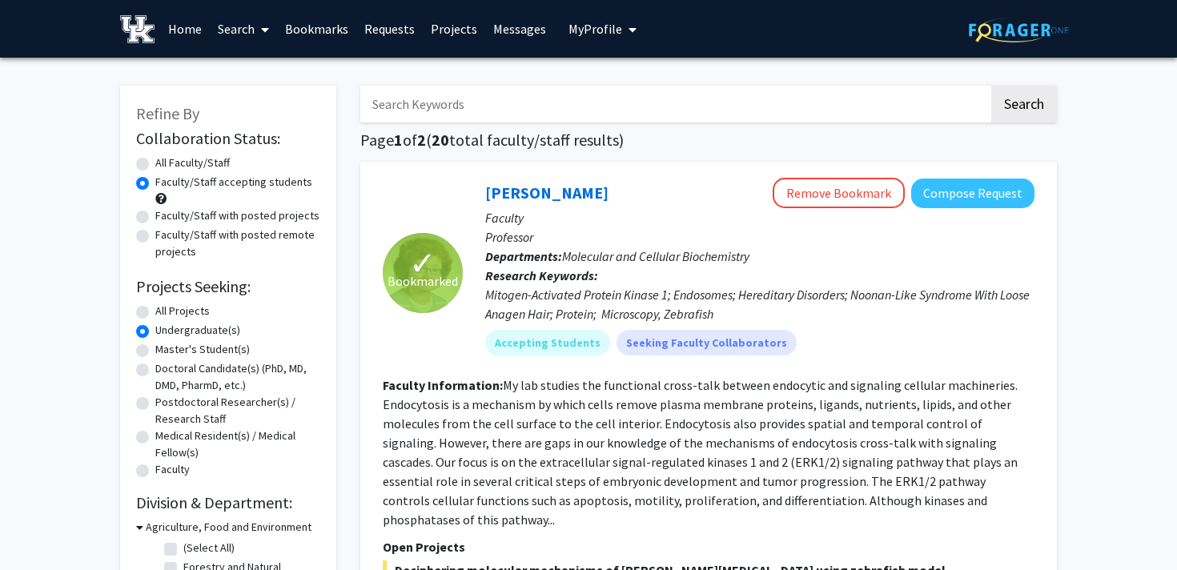
click at [525, 103] on input "Search Keywords" at bounding box center [674, 104] width 629 height 37
type input "OBGYN"
click at [991, 86] on button "Search" at bounding box center [1024, 104] width 66 height 37
radio input "true"
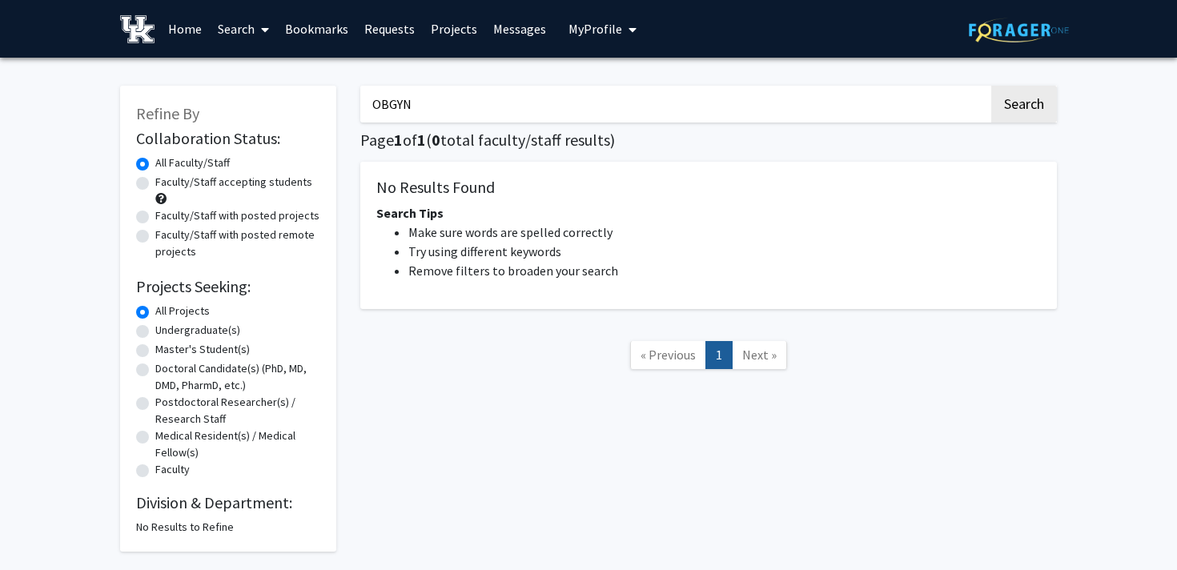
click at [528, 102] on input "OBGYN" at bounding box center [674, 104] width 629 height 37
type input "O"
type input "obstetrics"
click at [991, 86] on button "Search" at bounding box center [1024, 104] width 66 height 37
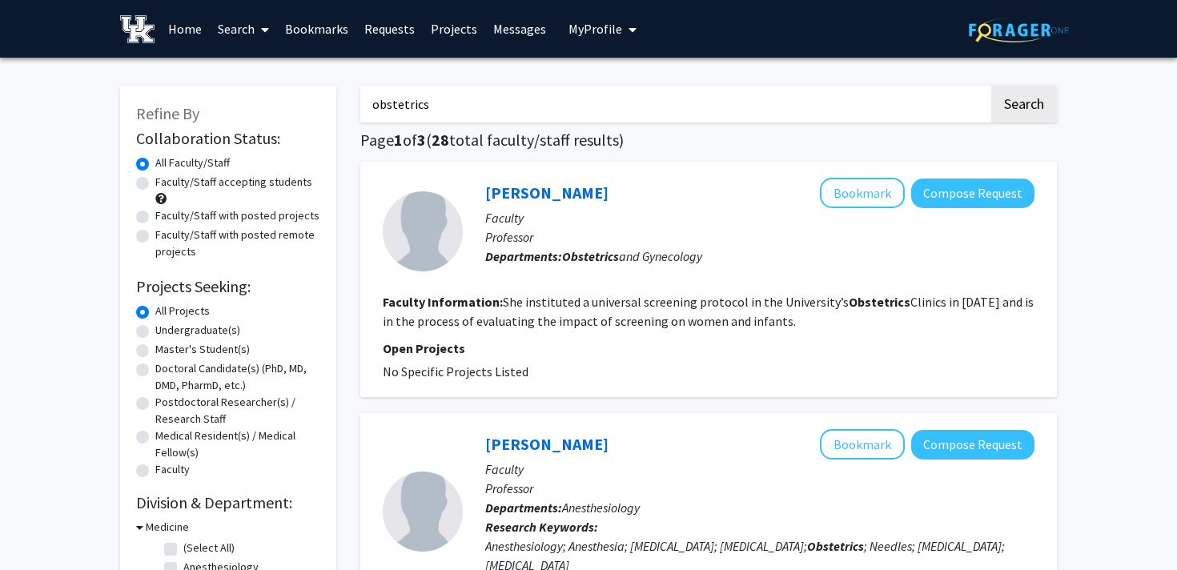
click at [308, 25] on link "Bookmarks" at bounding box center [316, 29] width 79 height 56
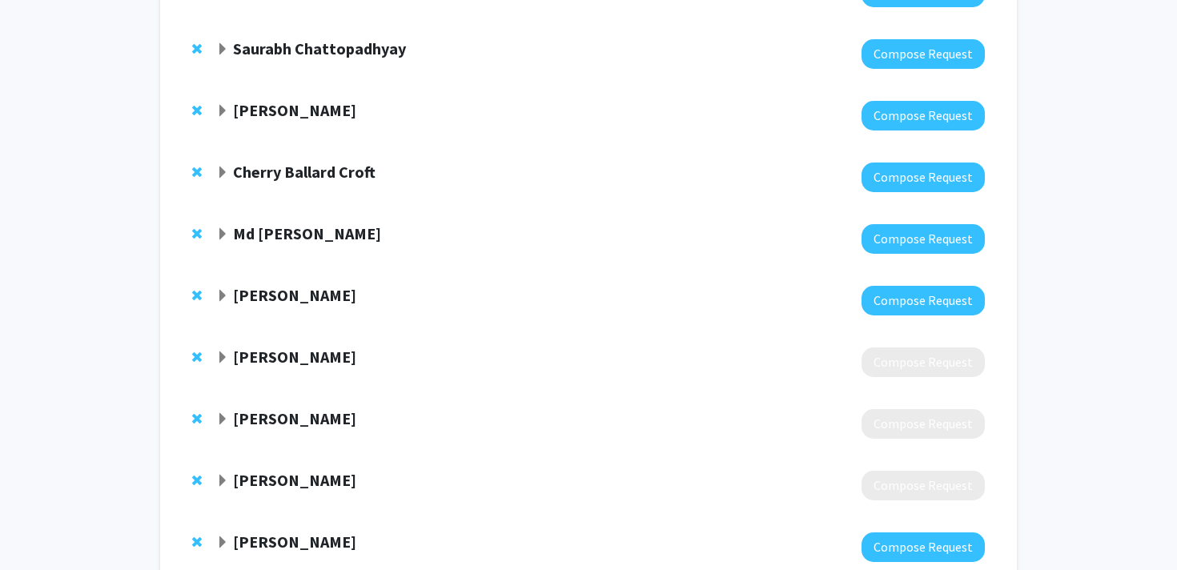
scroll to position [210, 0]
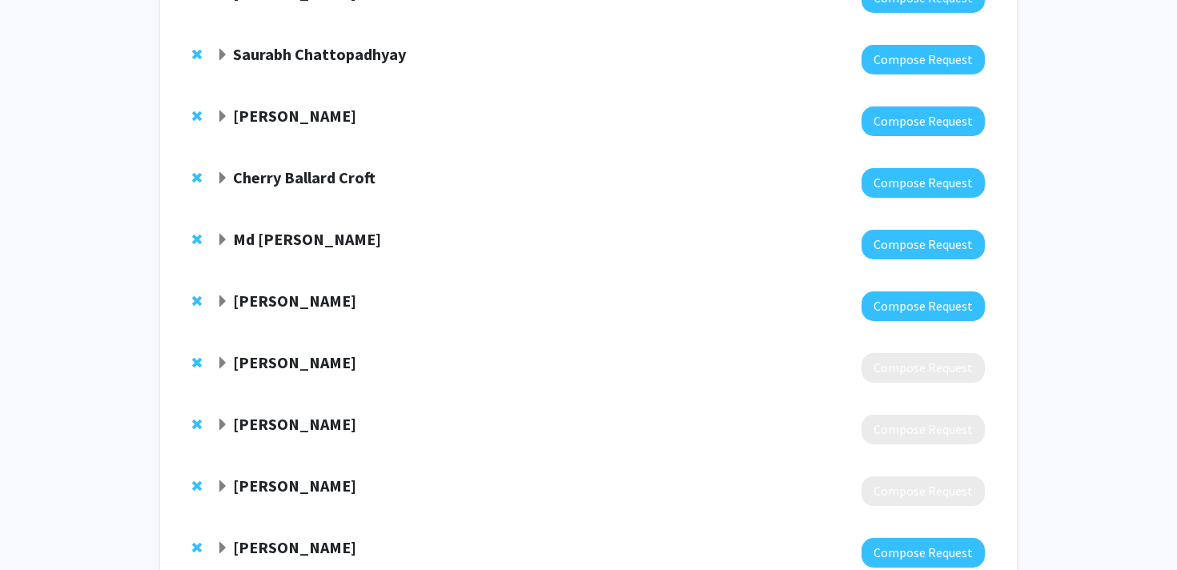
click at [302, 240] on strong "Md [PERSON_NAME]" at bounding box center [307, 239] width 148 height 20
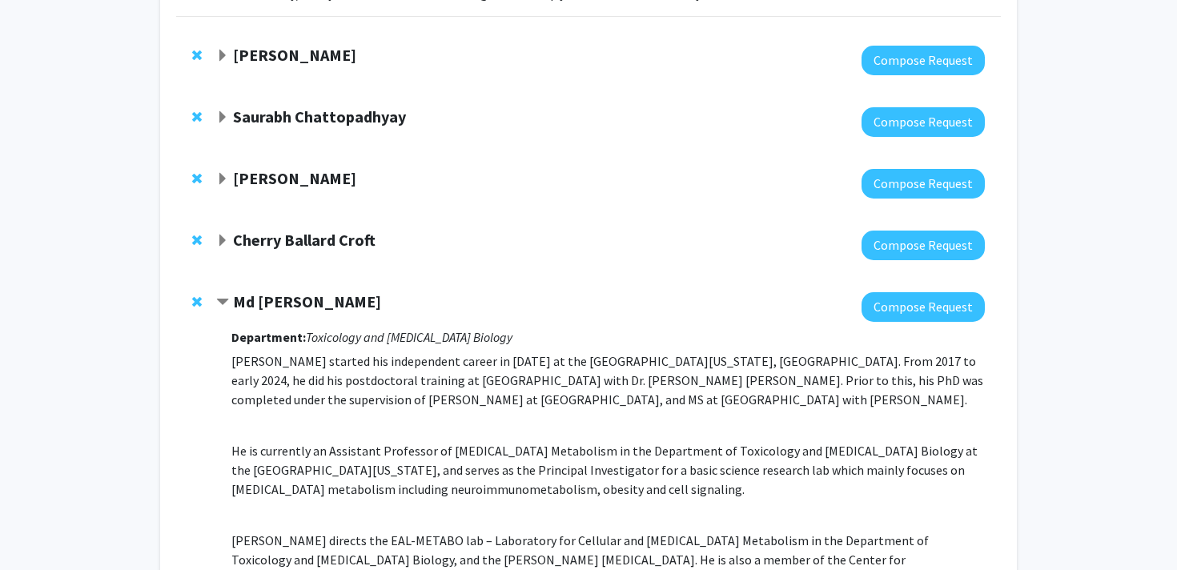
scroll to position [143, 0]
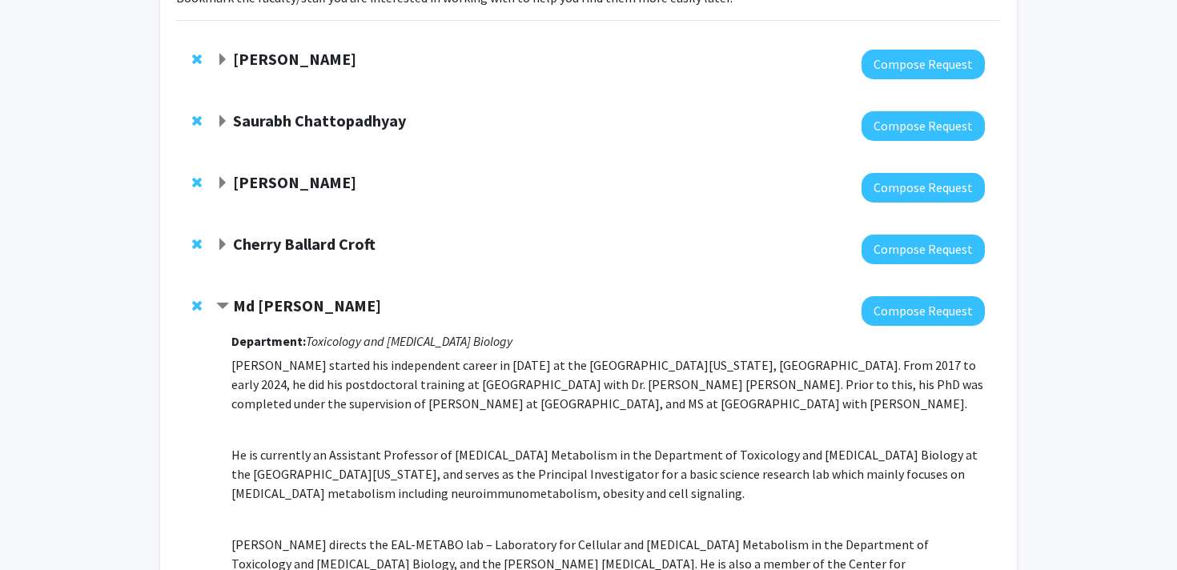
click at [355, 174] on strong "[PERSON_NAME]" at bounding box center [294, 182] width 123 height 20
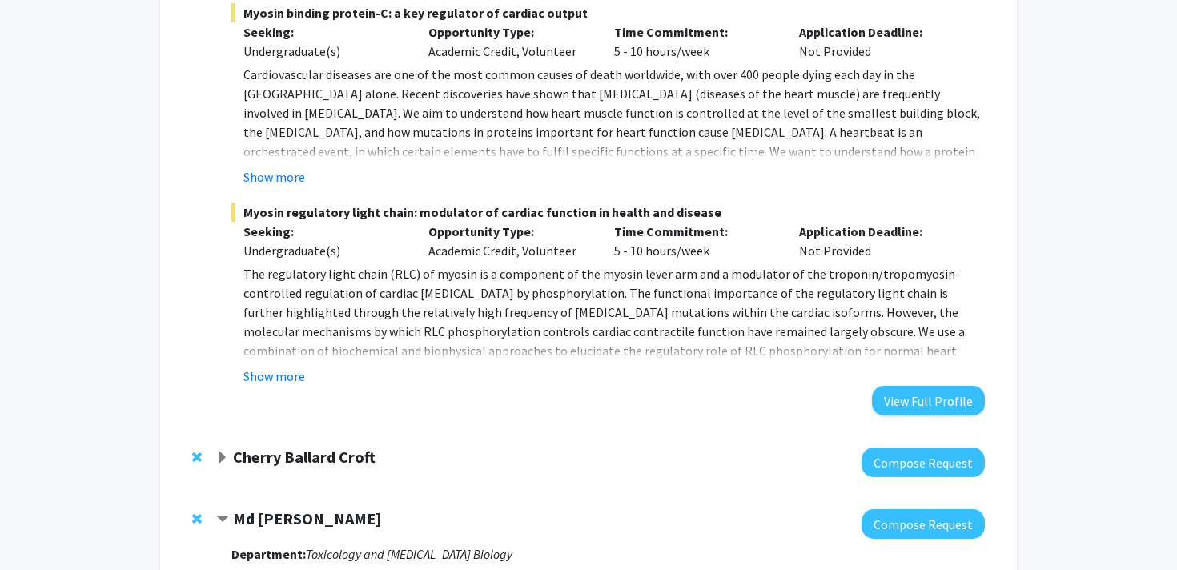
scroll to position [705, 0]
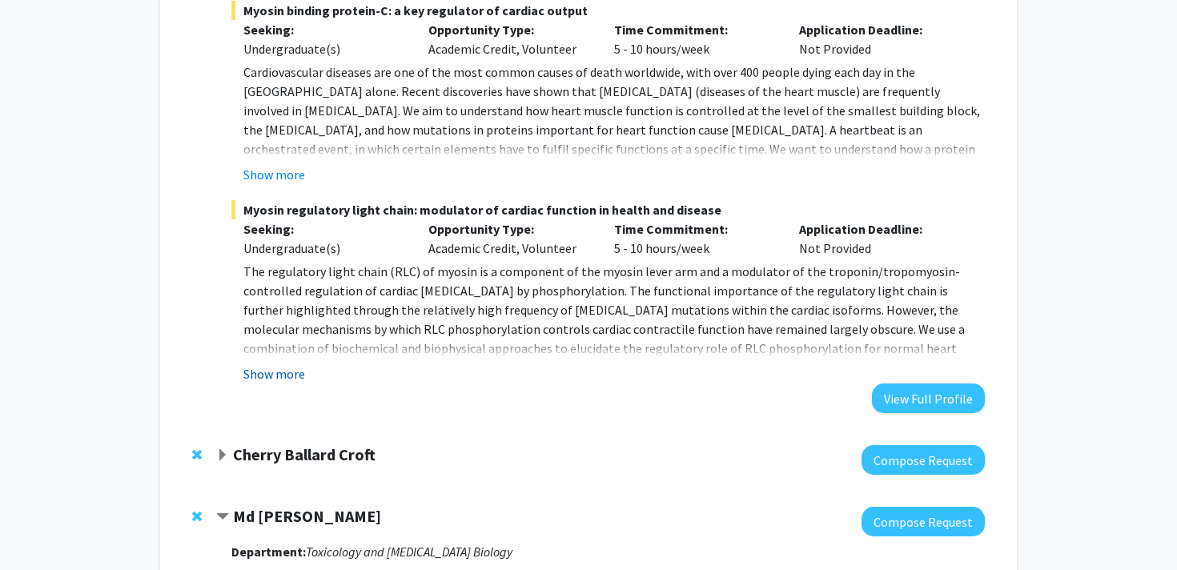
click at [283, 374] on button "Show more" at bounding box center [274, 373] width 62 height 19
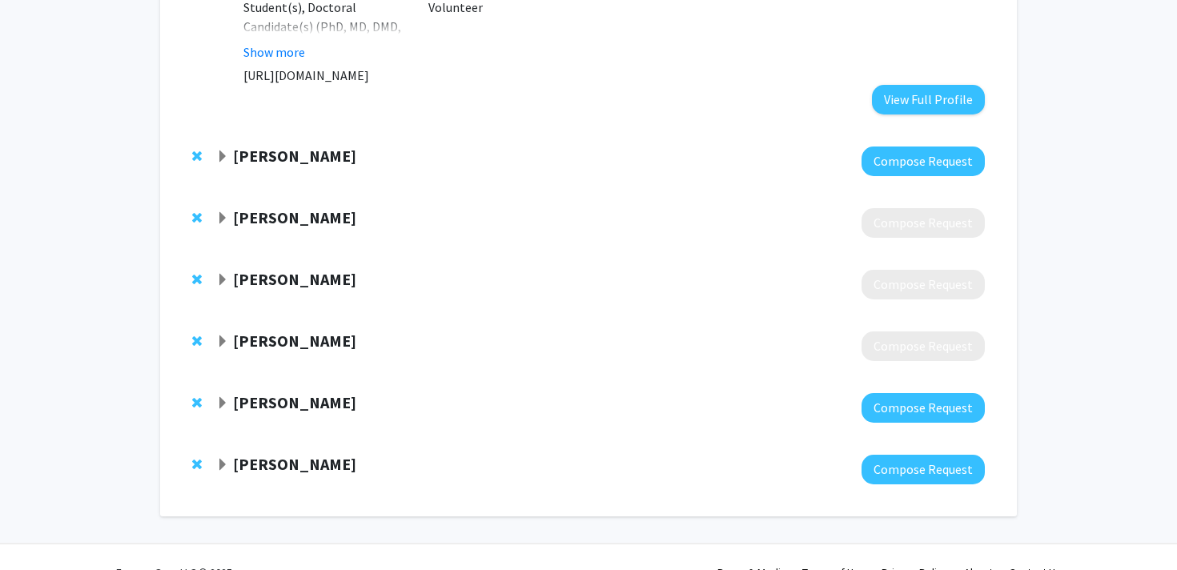
scroll to position [1633, 0]
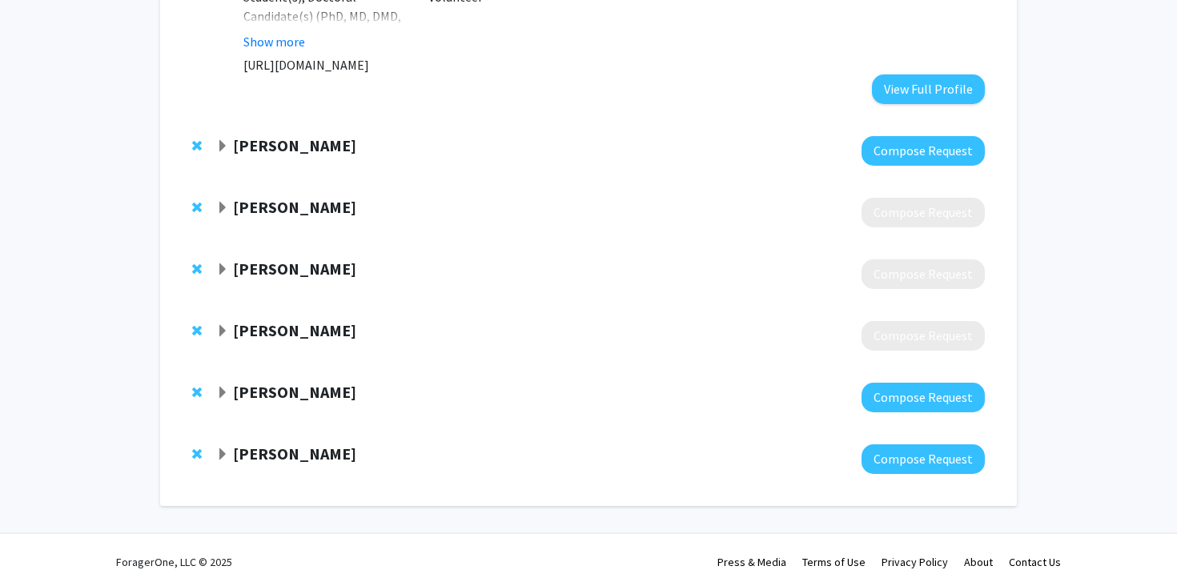
click at [602, 142] on div at bounding box center [600, 151] width 769 height 30
click at [411, 136] on div "[PERSON_NAME]" at bounding box center [389, 146] width 346 height 20
click at [295, 135] on strong "[PERSON_NAME]" at bounding box center [294, 145] width 123 height 20
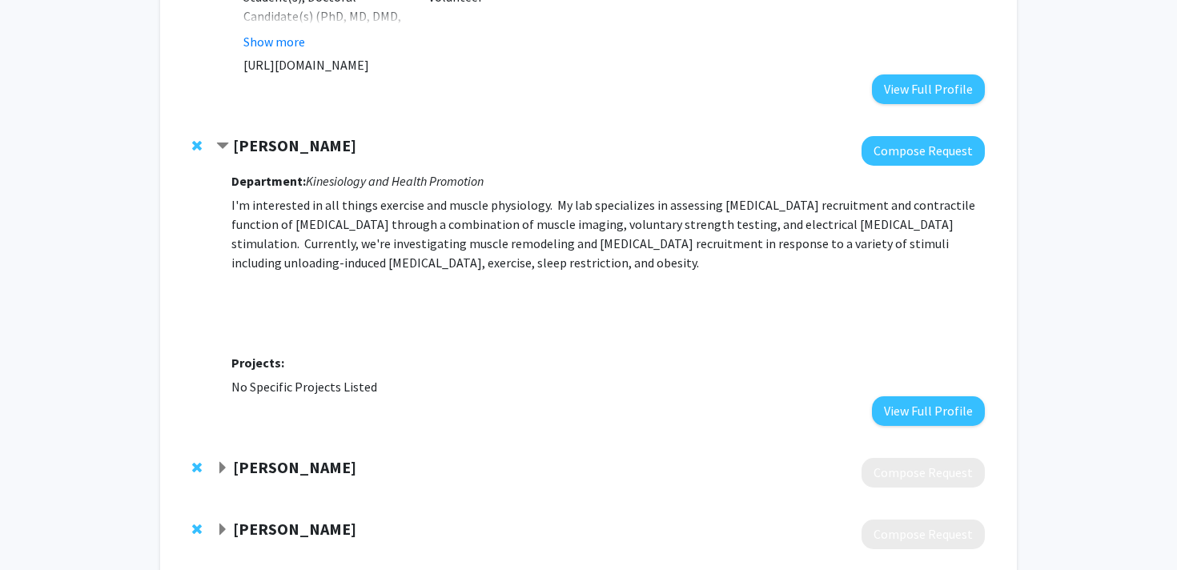
click at [295, 135] on strong "[PERSON_NAME]" at bounding box center [294, 145] width 123 height 20
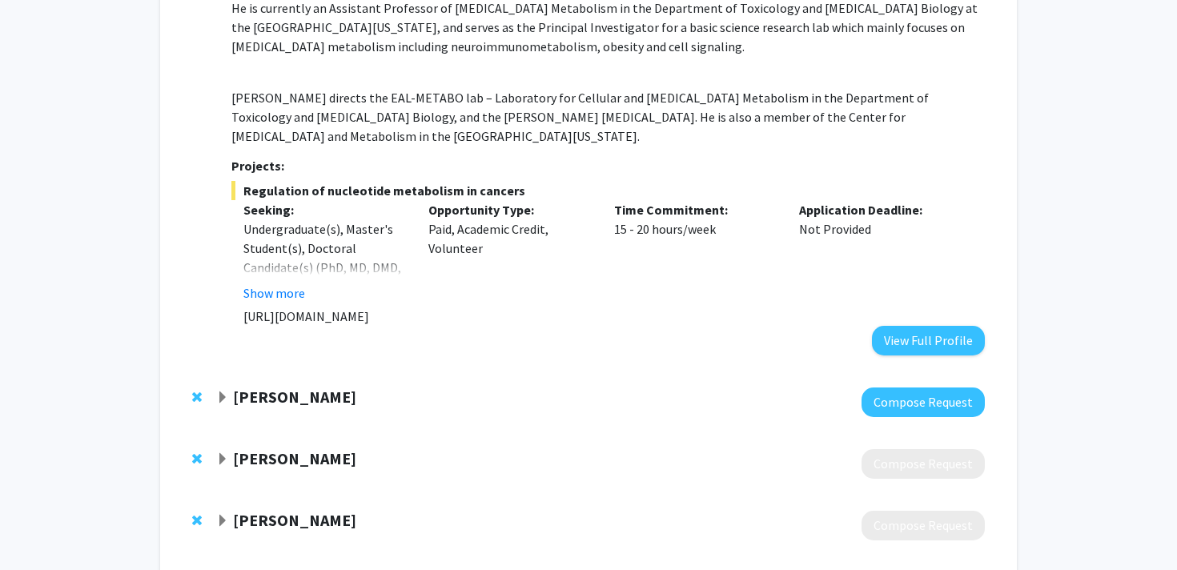
scroll to position [1376, 0]
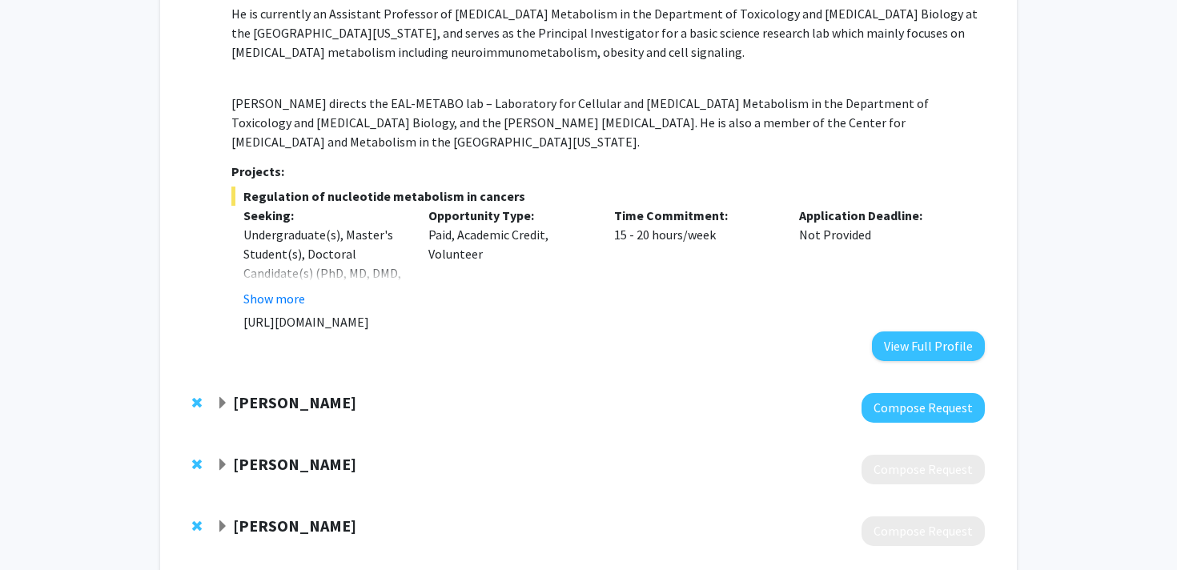
click at [276, 454] on strong "[PERSON_NAME]" at bounding box center [294, 464] width 123 height 20
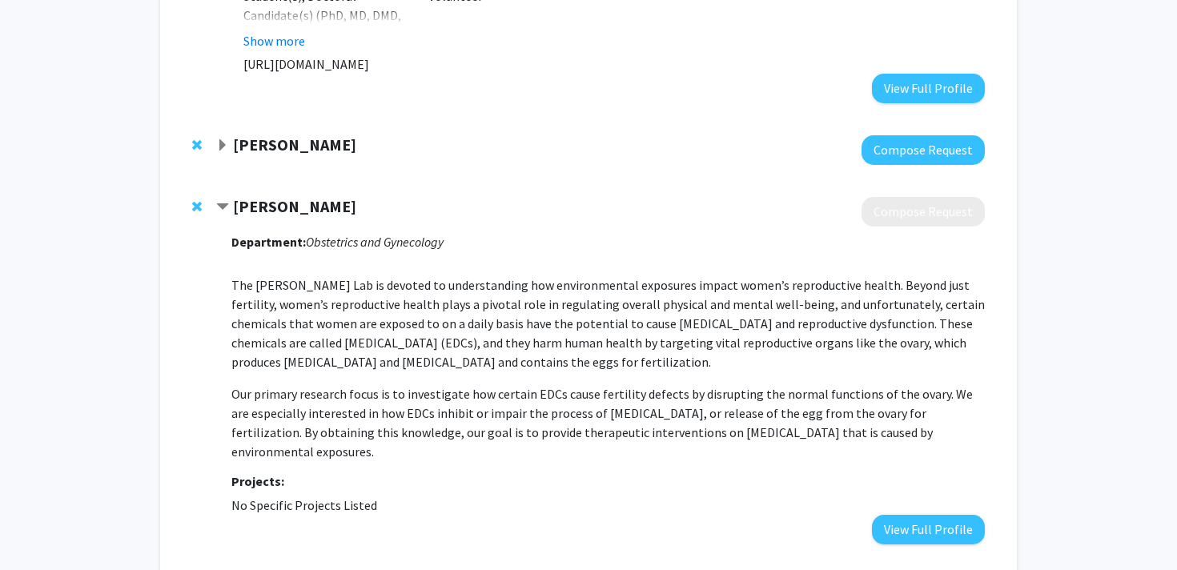
scroll to position [1583, 0]
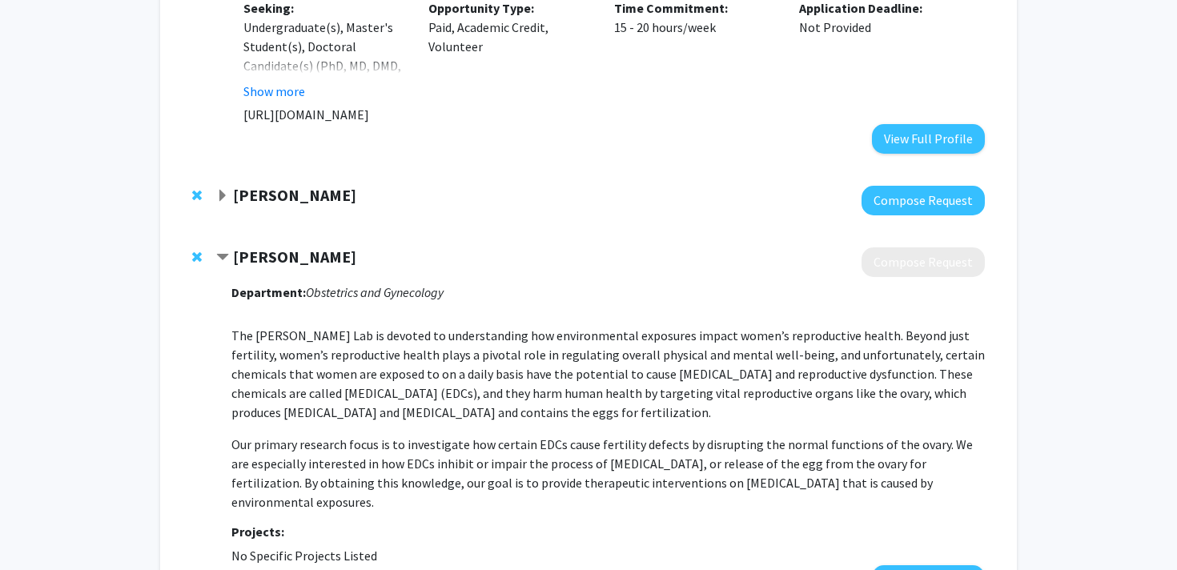
click at [284, 247] on strong "[PERSON_NAME]" at bounding box center [294, 257] width 123 height 20
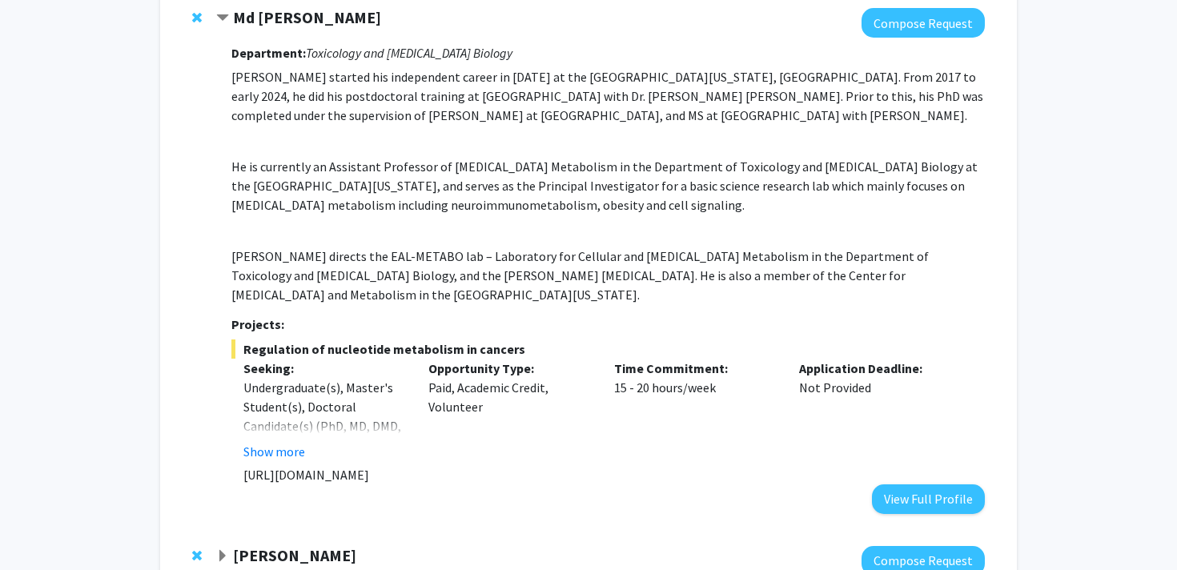
scroll to position [1318, 0]
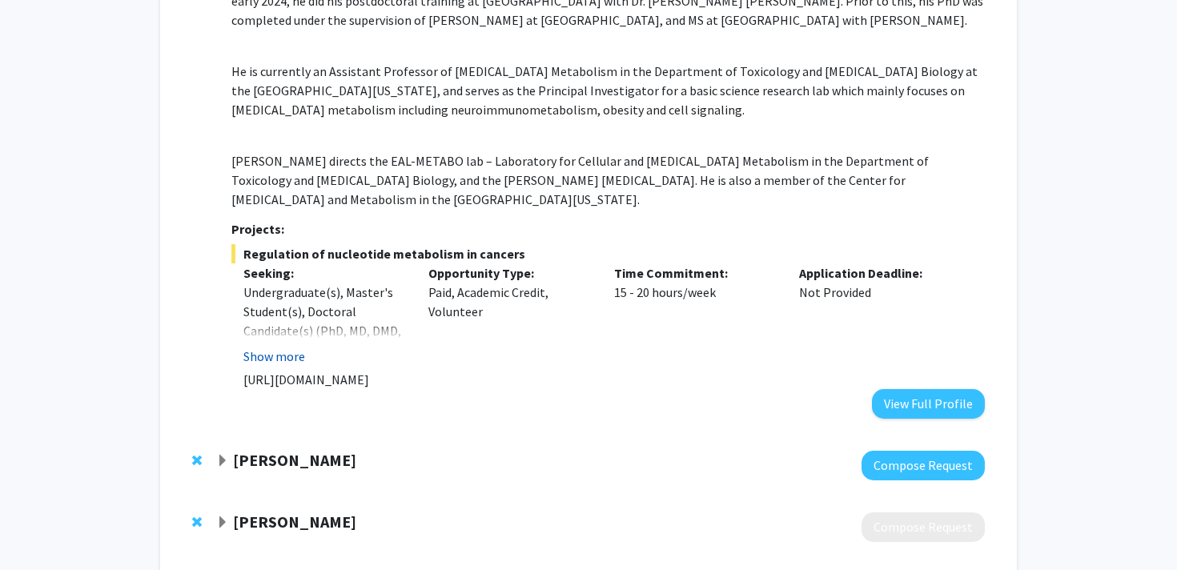
click at [276, 347] on button "Show more" at bounding box center [274, 356] width 62 height 19
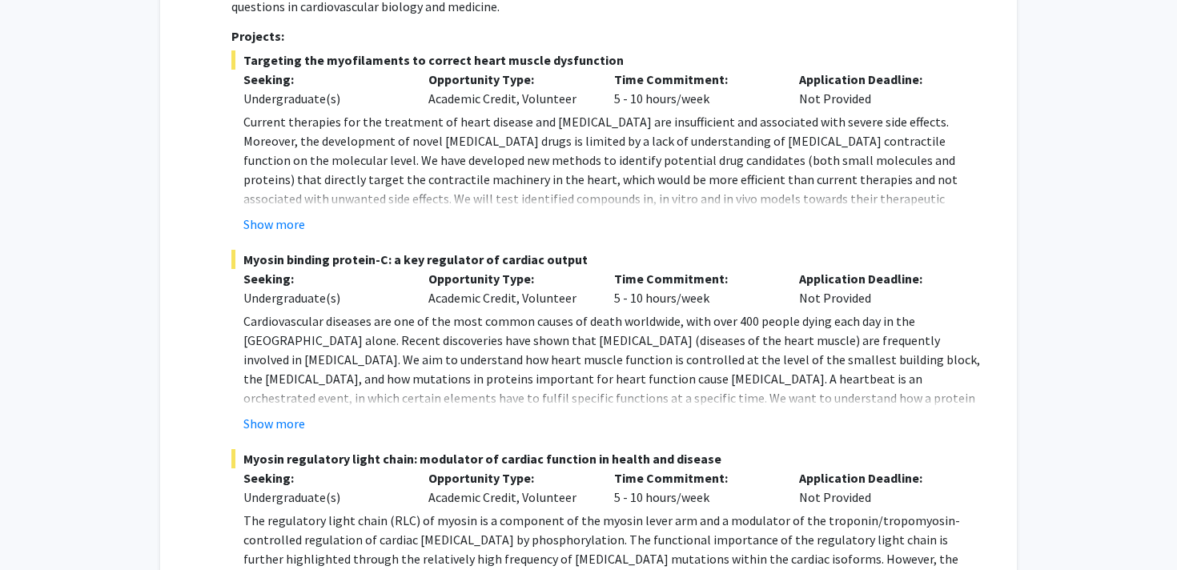
scroll to position [461, 0]
